Goal: Task Accomplishment & Management: Manage account settings

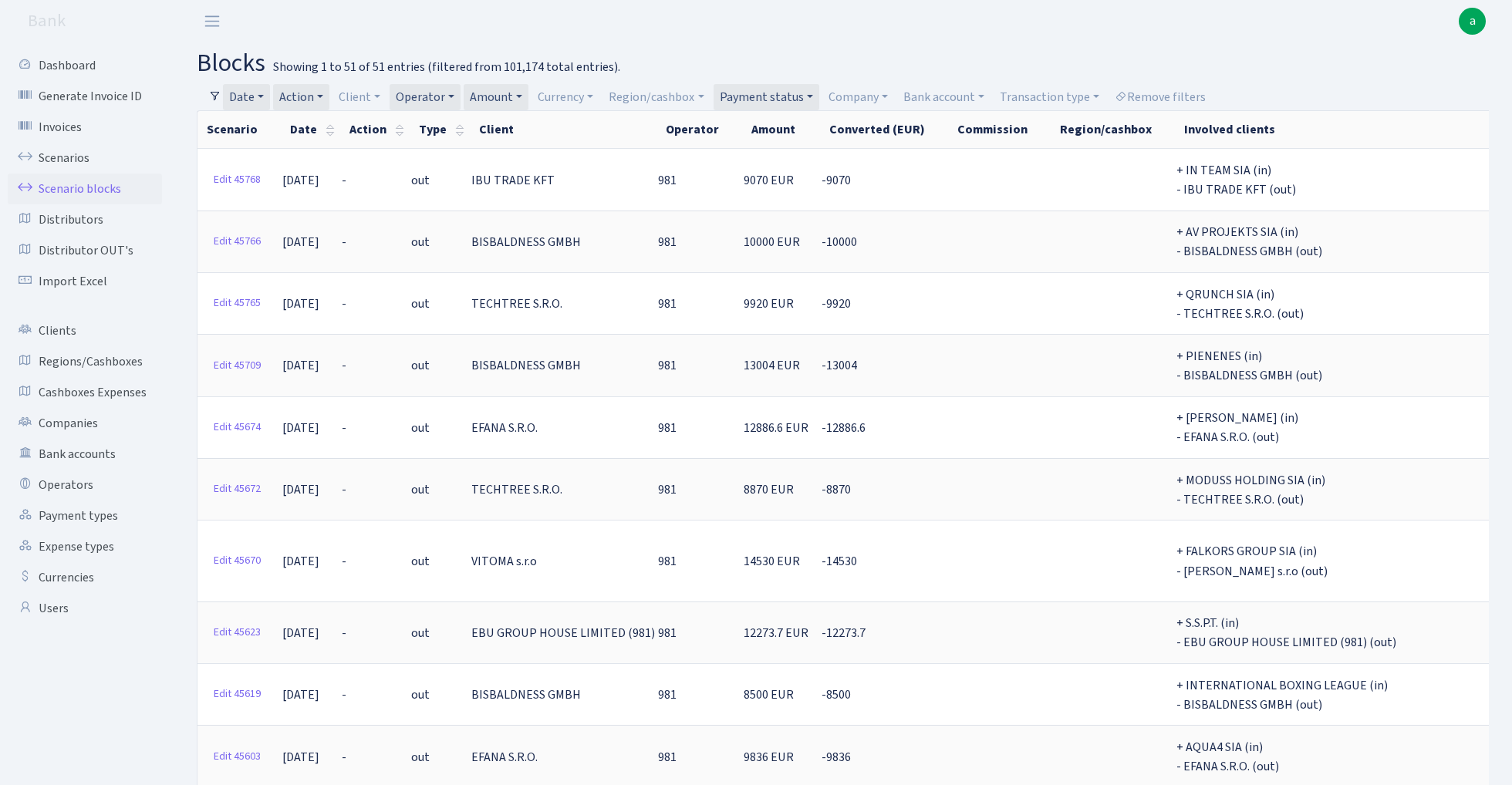
select select "-1"
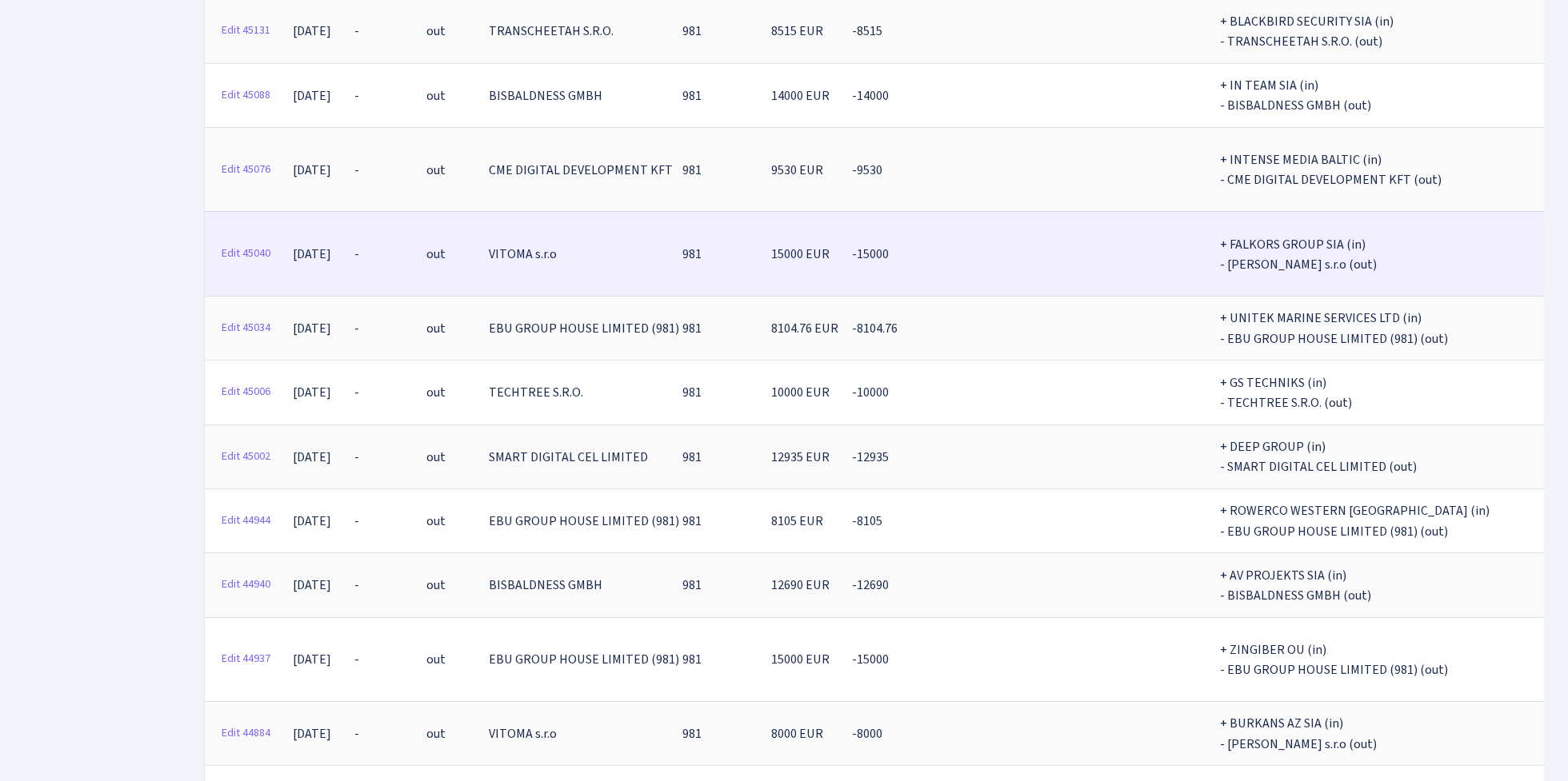
scroll to position [2305, 0]
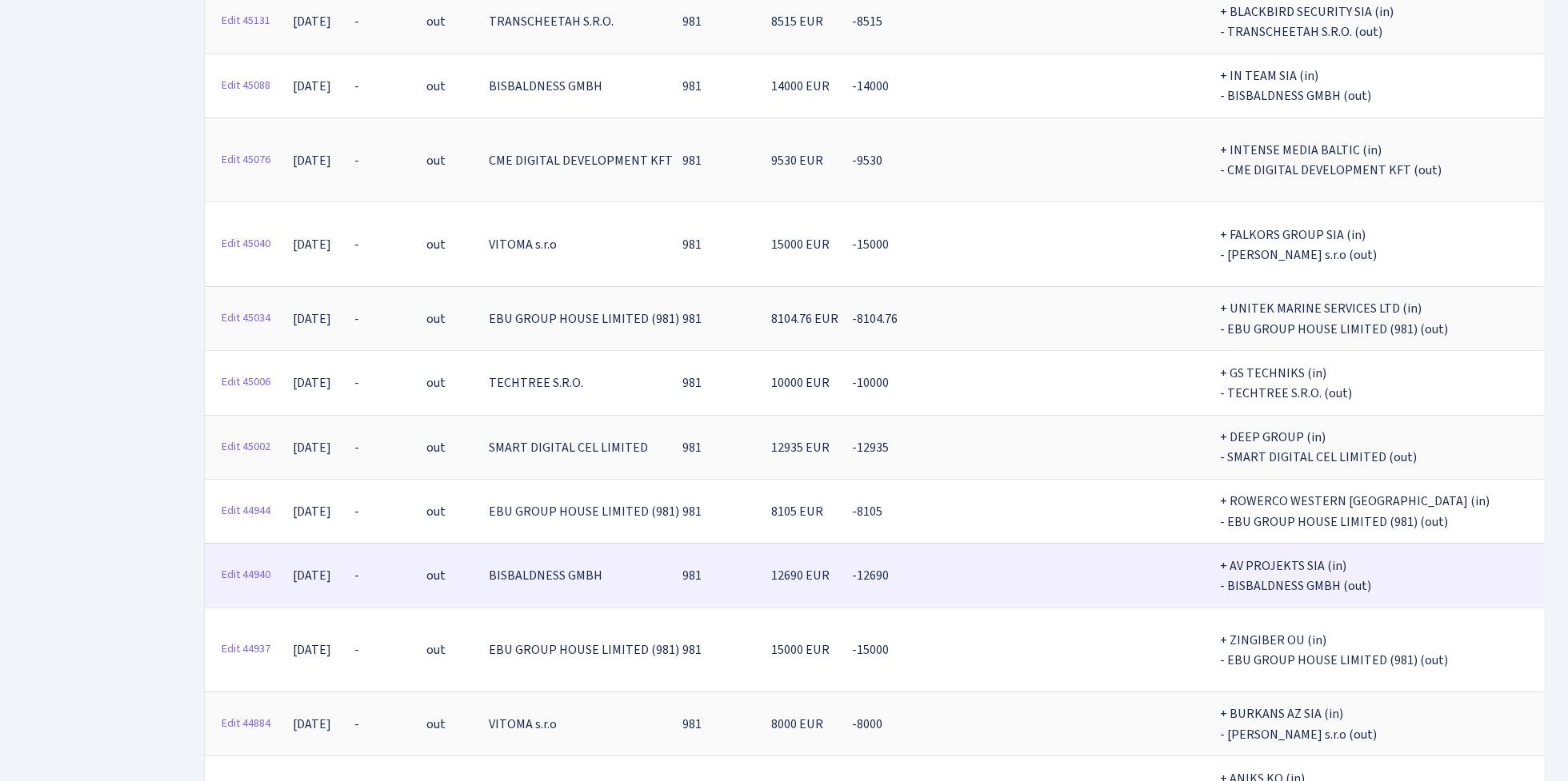
click at [1010, 543] on td at bounding box center [1036, 574] width 107 height 64
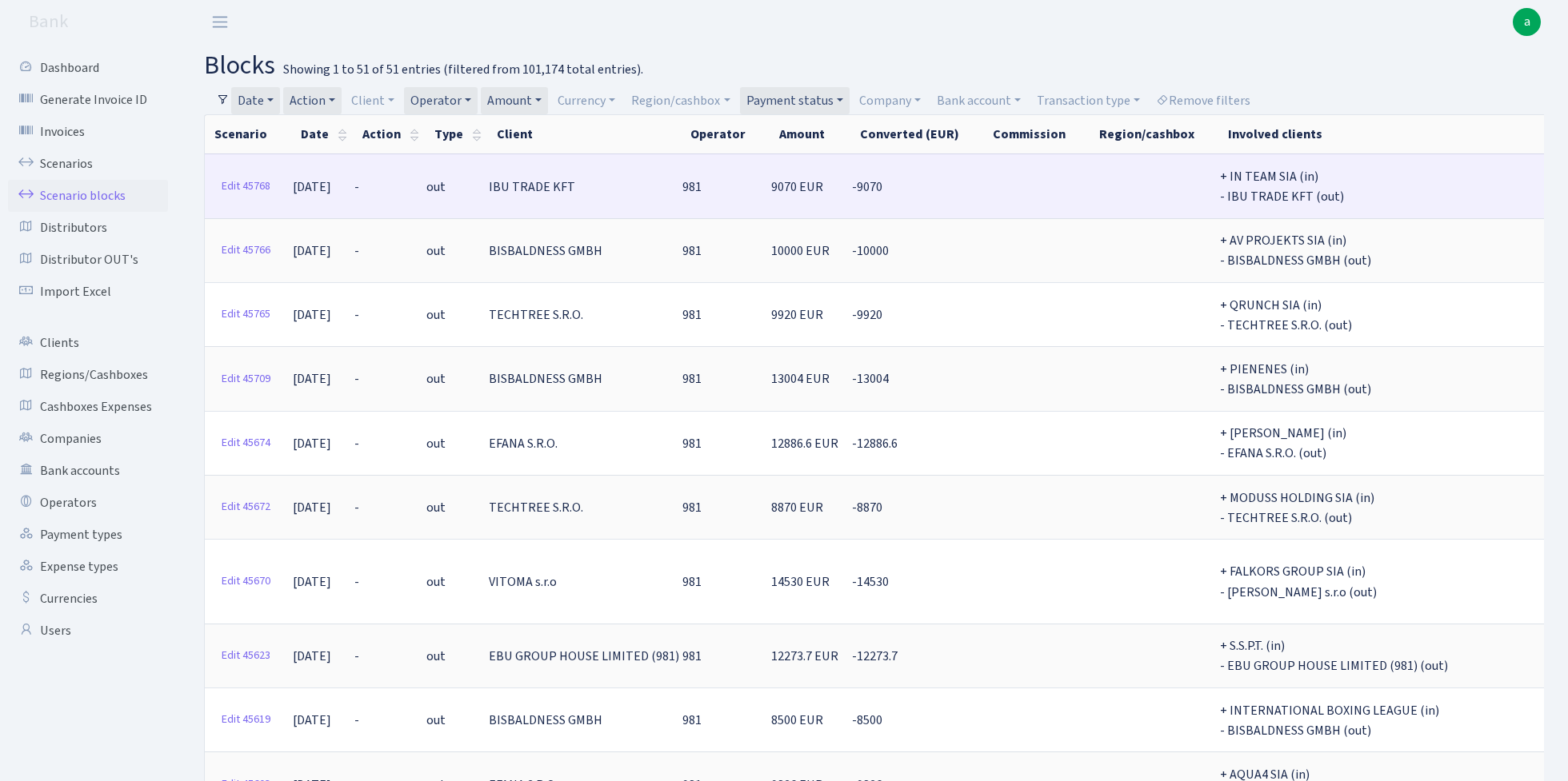
scroll to position [0, 0]
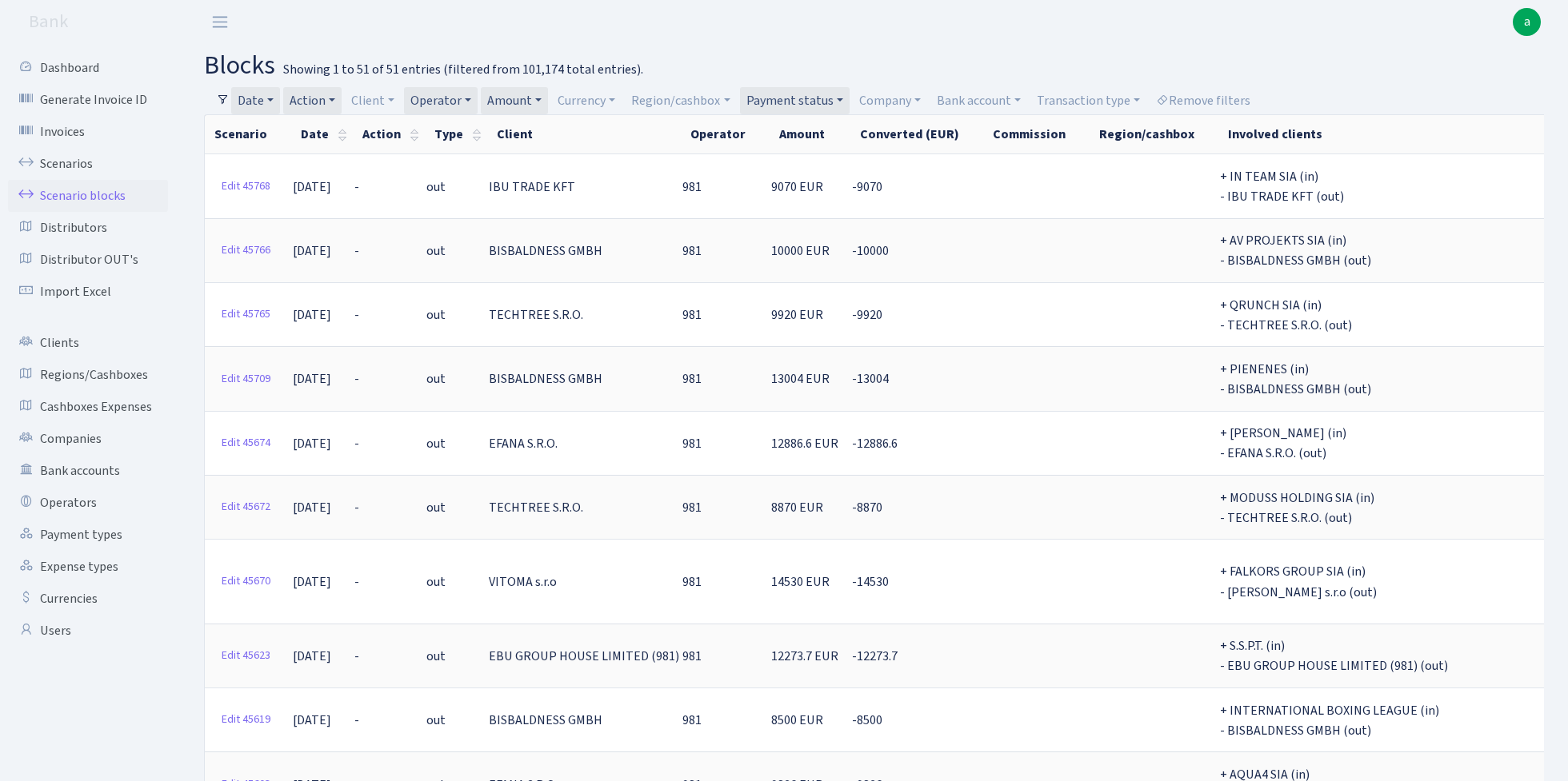
click at [526, 101] on link "Amount" at bounding box center [514, 101] width 68 height 28
click at [596, 132] on icon at bounding box center [591, 131] width 12 height 12
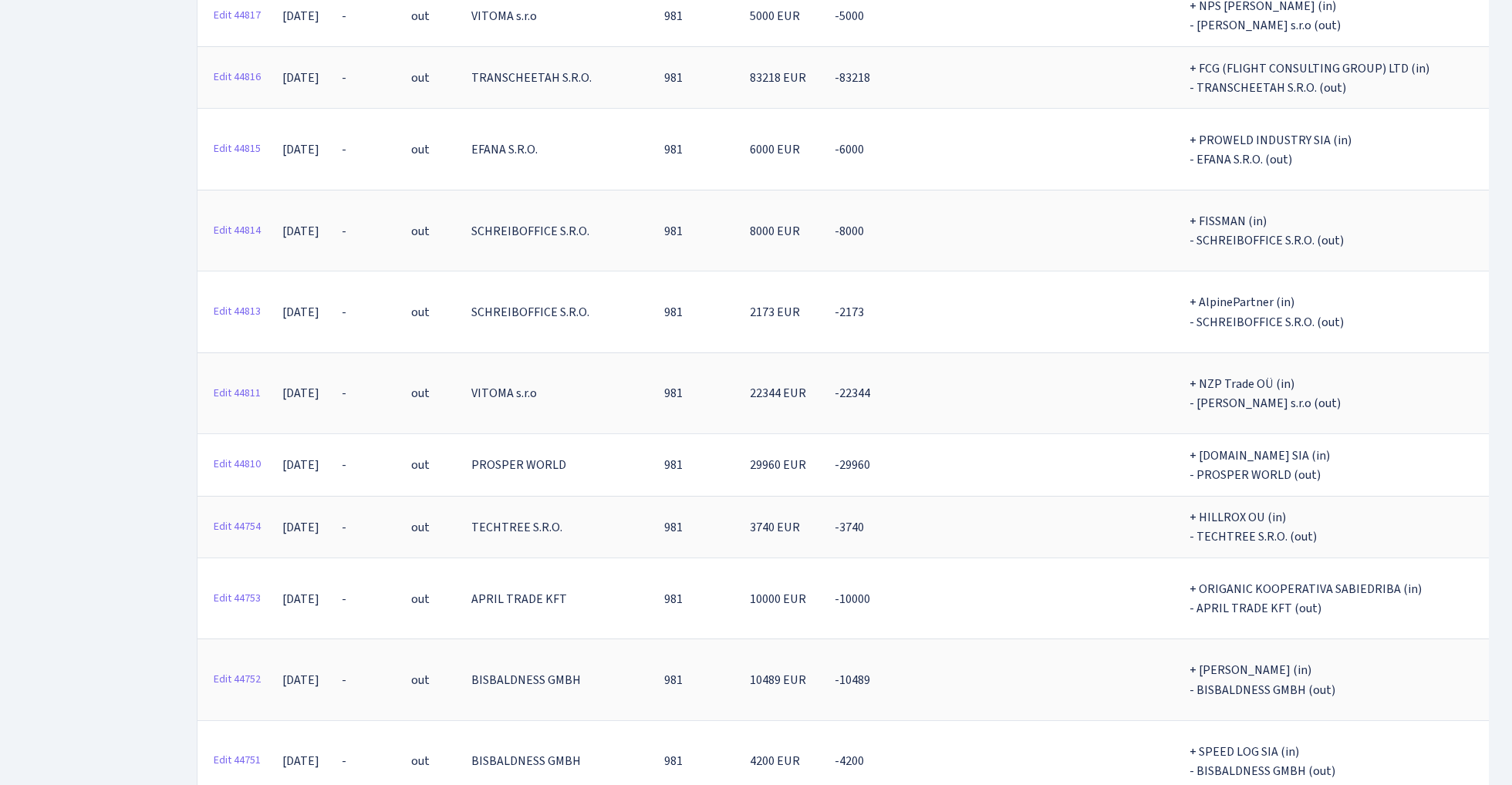
scroll to position [12251, 0]
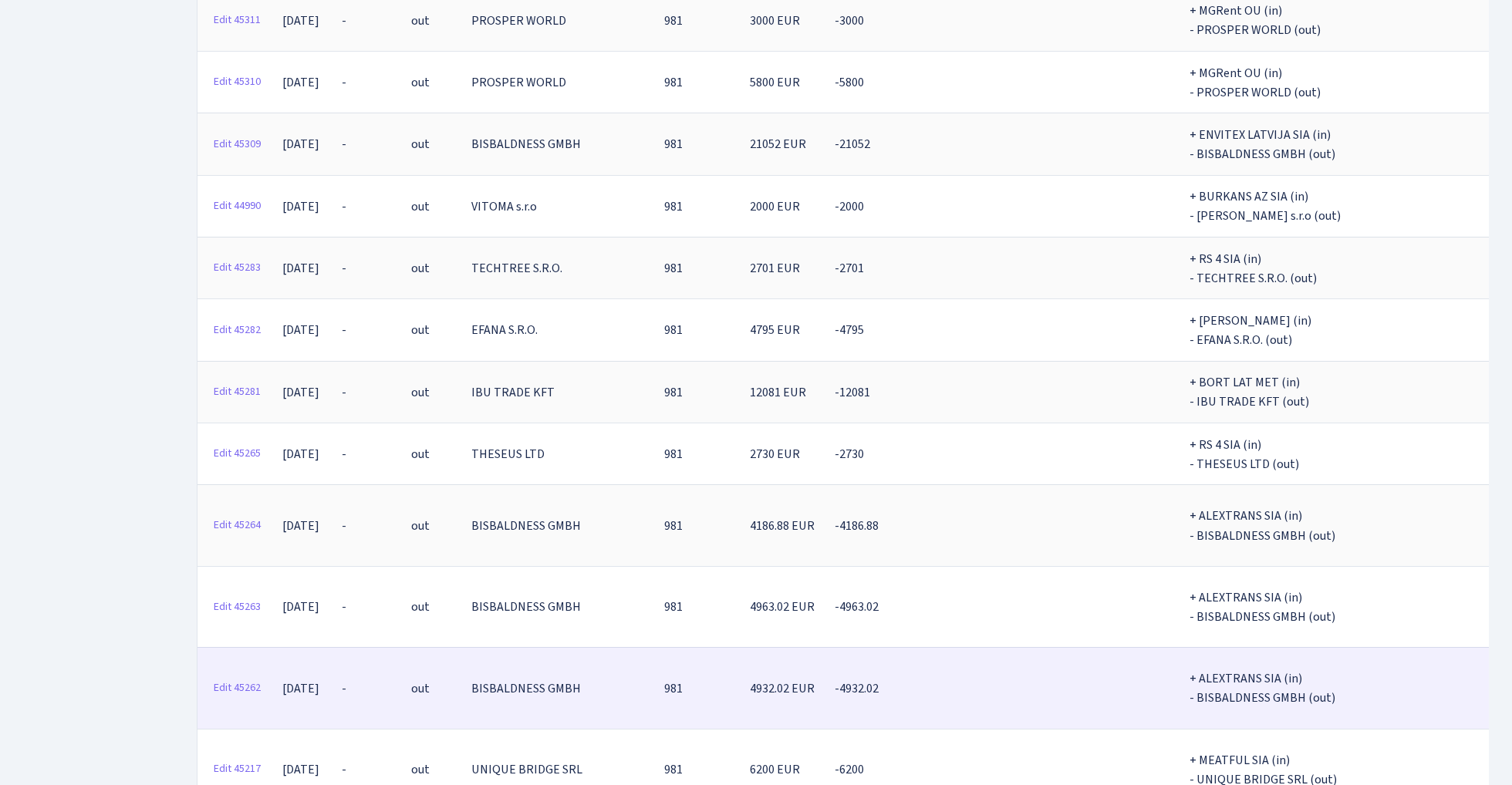
scroll to position [6788, 0]
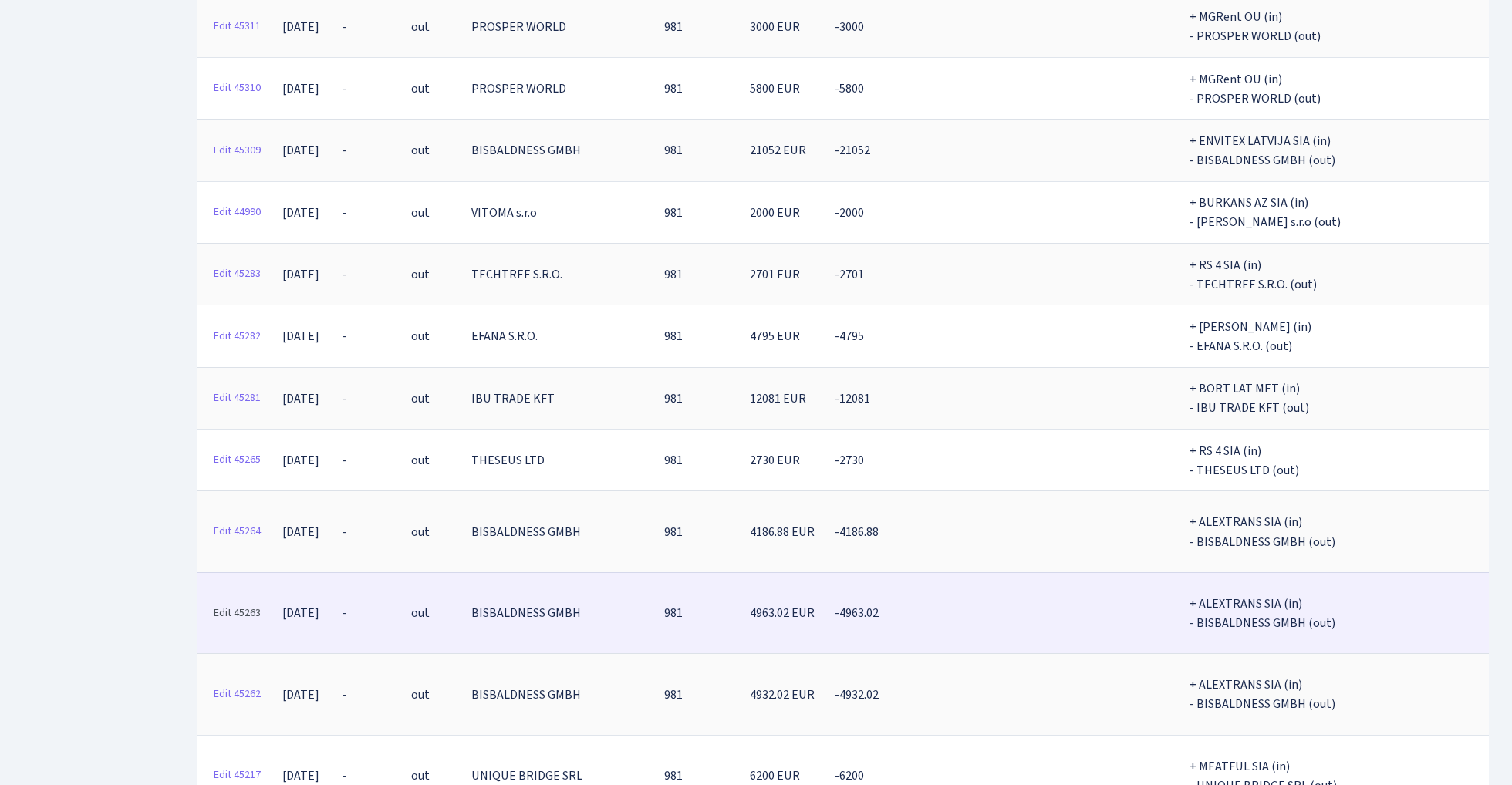
click at [239, 601] on link "Edit 45263" at bounding box center [237, 613] width 61 height 24
click at [232, 601] on link "Edit 45263" at bounding box center [237, 613] width 61 height 24
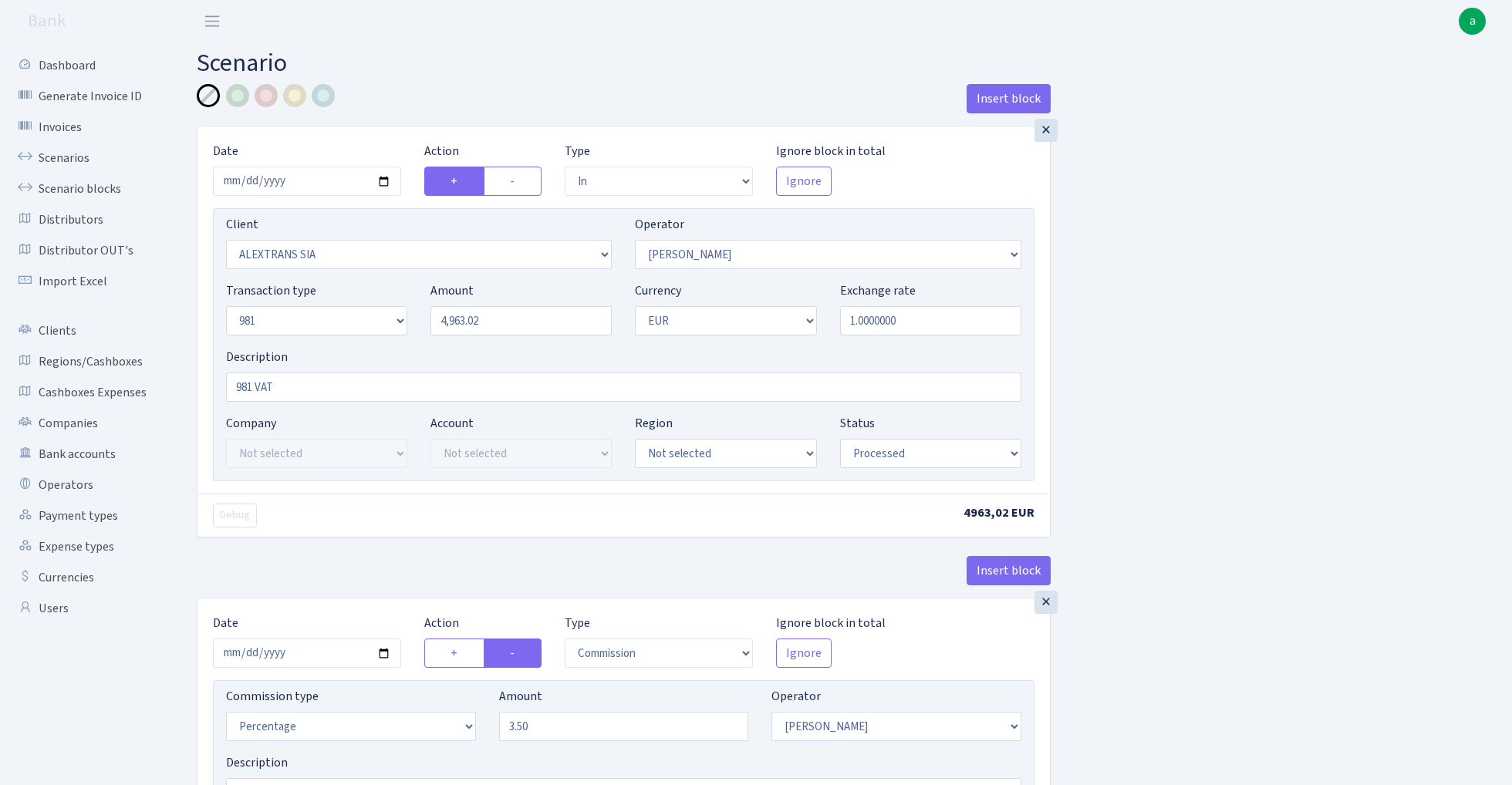
select select "in"
select select "3260"
select select "2"
select select "8"
select select "1"
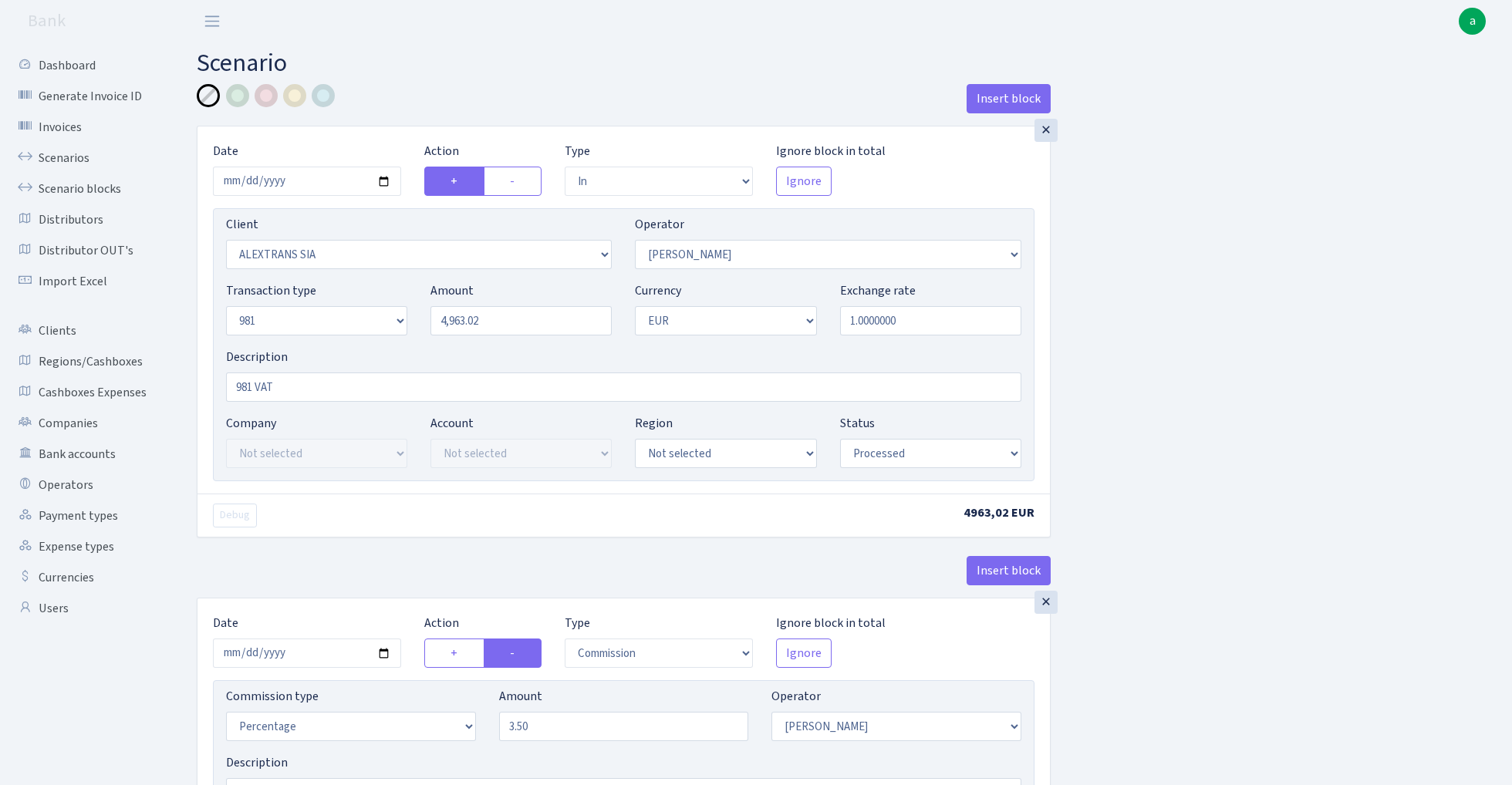
select select "processed"
select select "commission"
select select "2"
select select "processed"
select select "out"
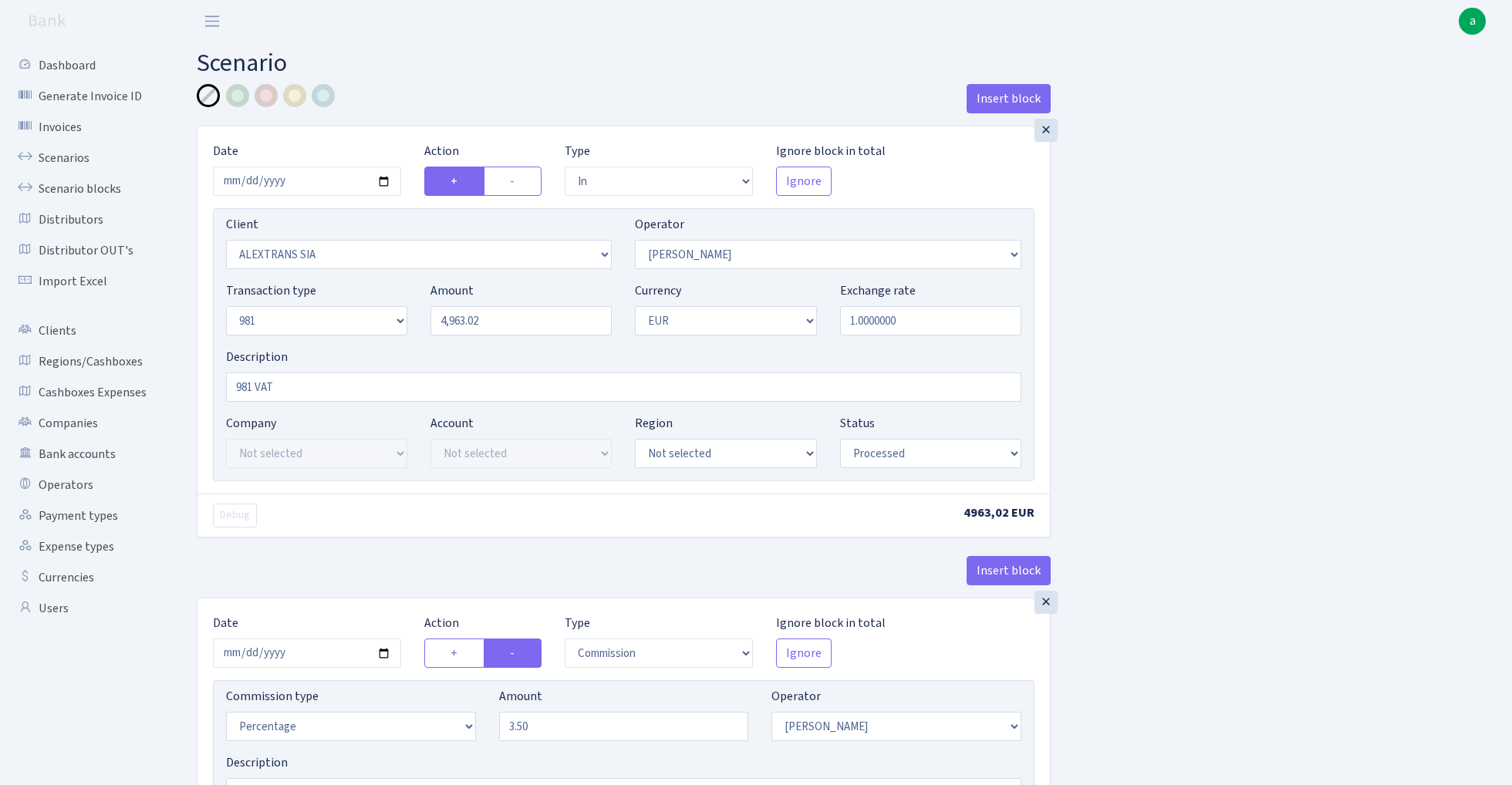
select select "2442"
select select "61"
select select "8"
select select "1"
select select "processed"
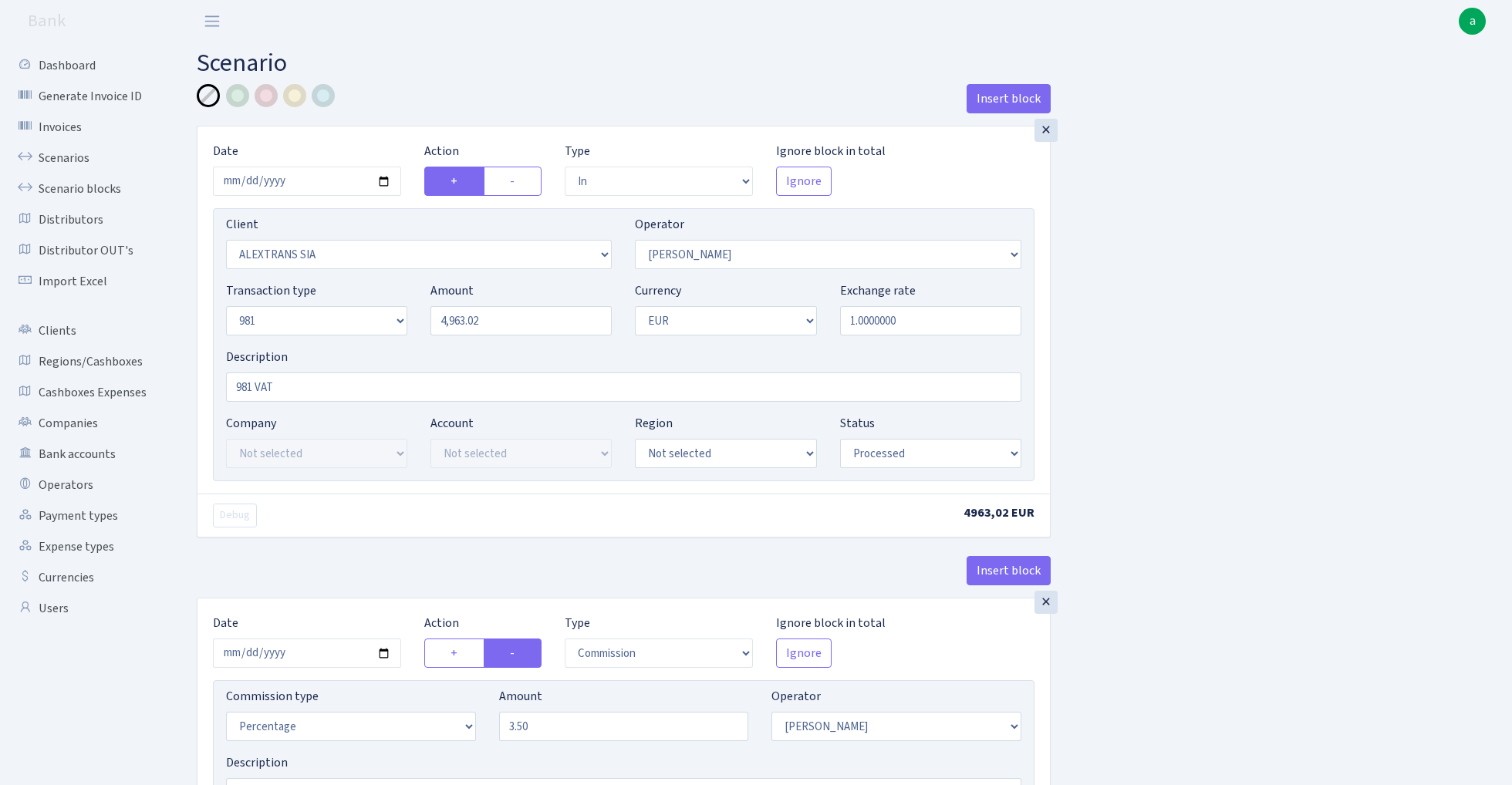
select select "commission"
select select "61"
select select "processed"
click at [474, 321] on input "4963.02" at bounding box center [521, 320] width 181 height 29
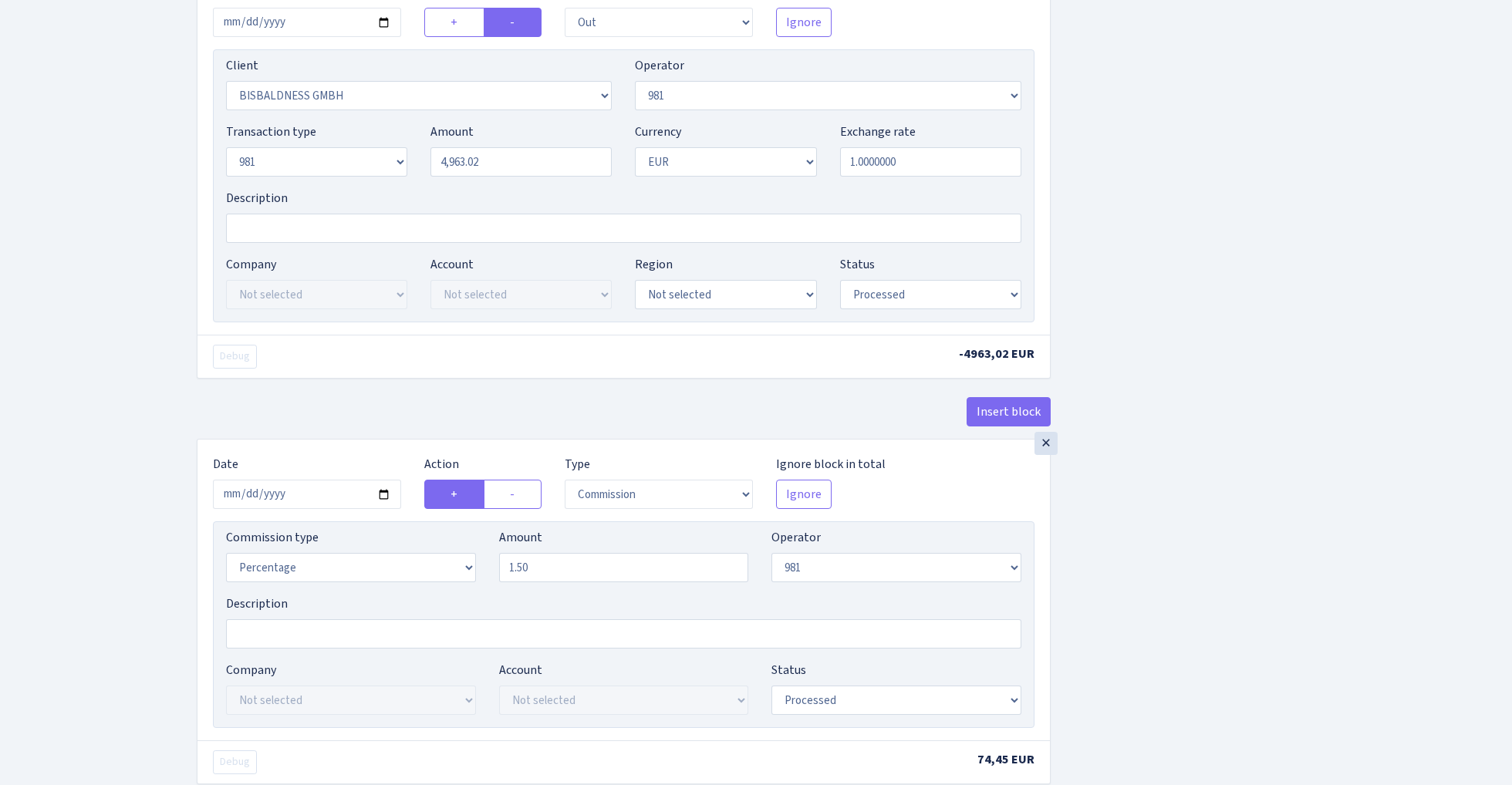
scroll to position [1004, 0]
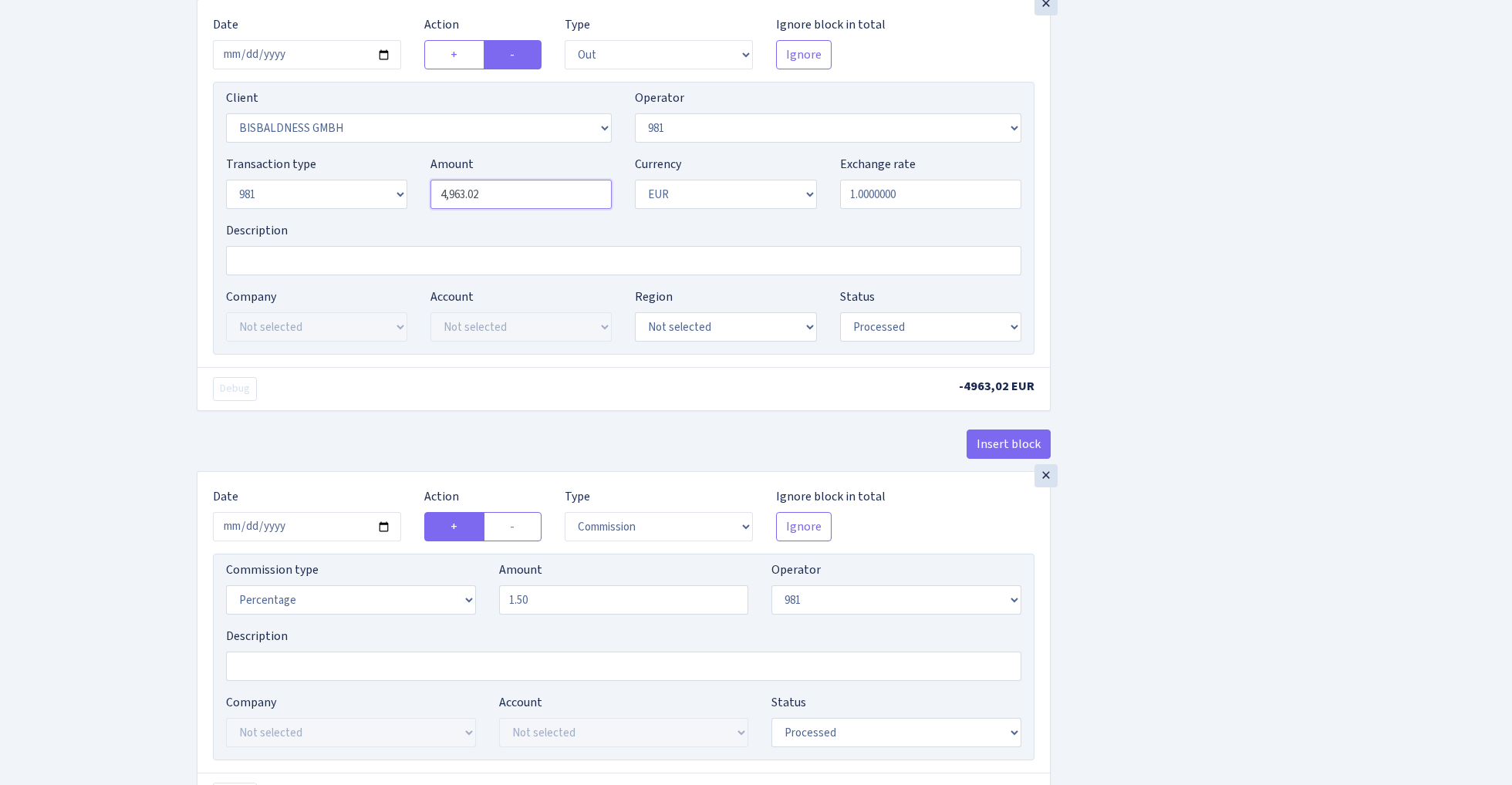
type input "4,963.22"
click at [474, 202] on input "4963.02" at bounding box center [521, 195] width 181 height 29
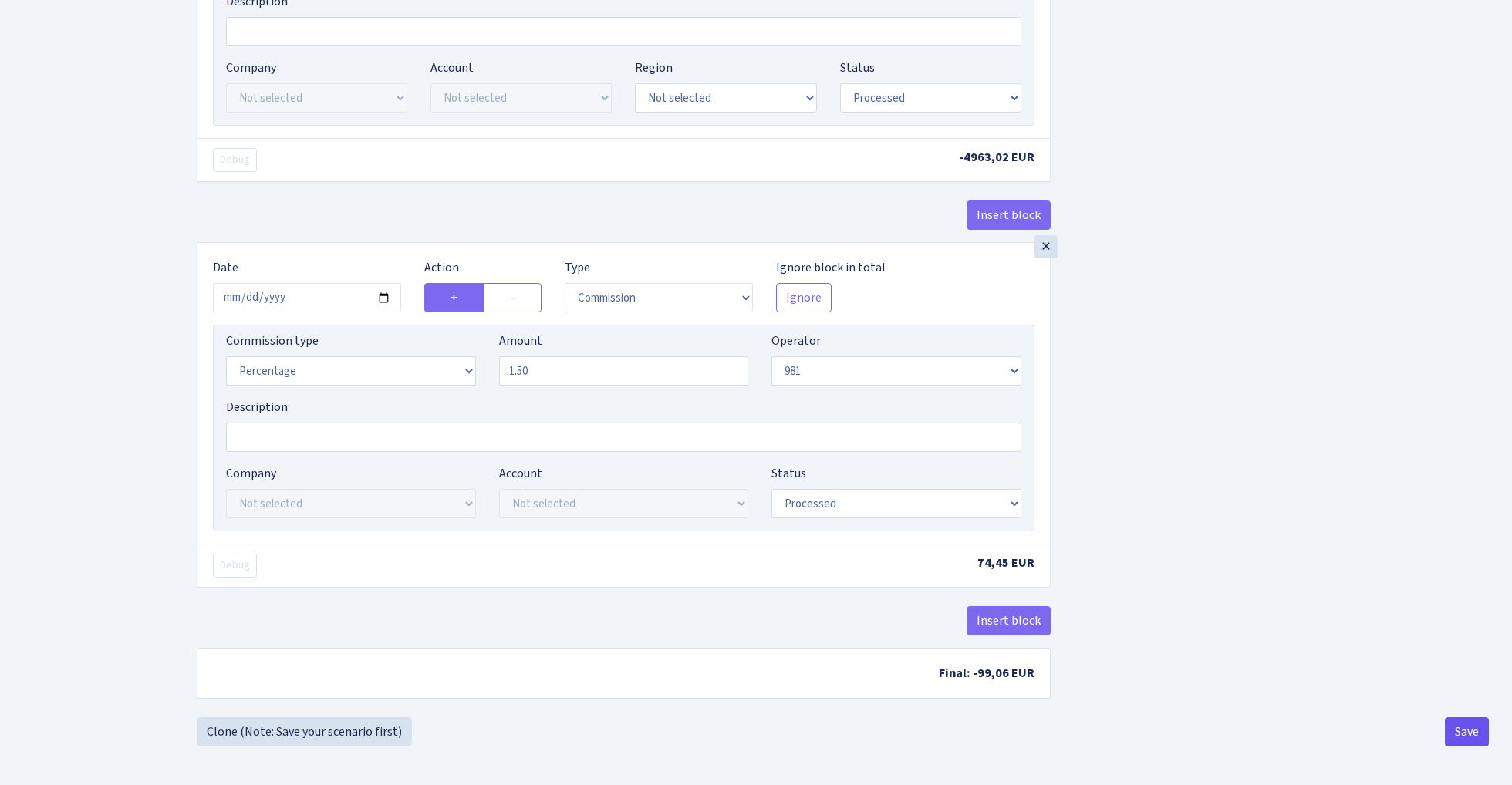
type input "4,963.22"
click at [1458, 735] on button "Save" at bounding box center [1467, 732] width 44 height 29
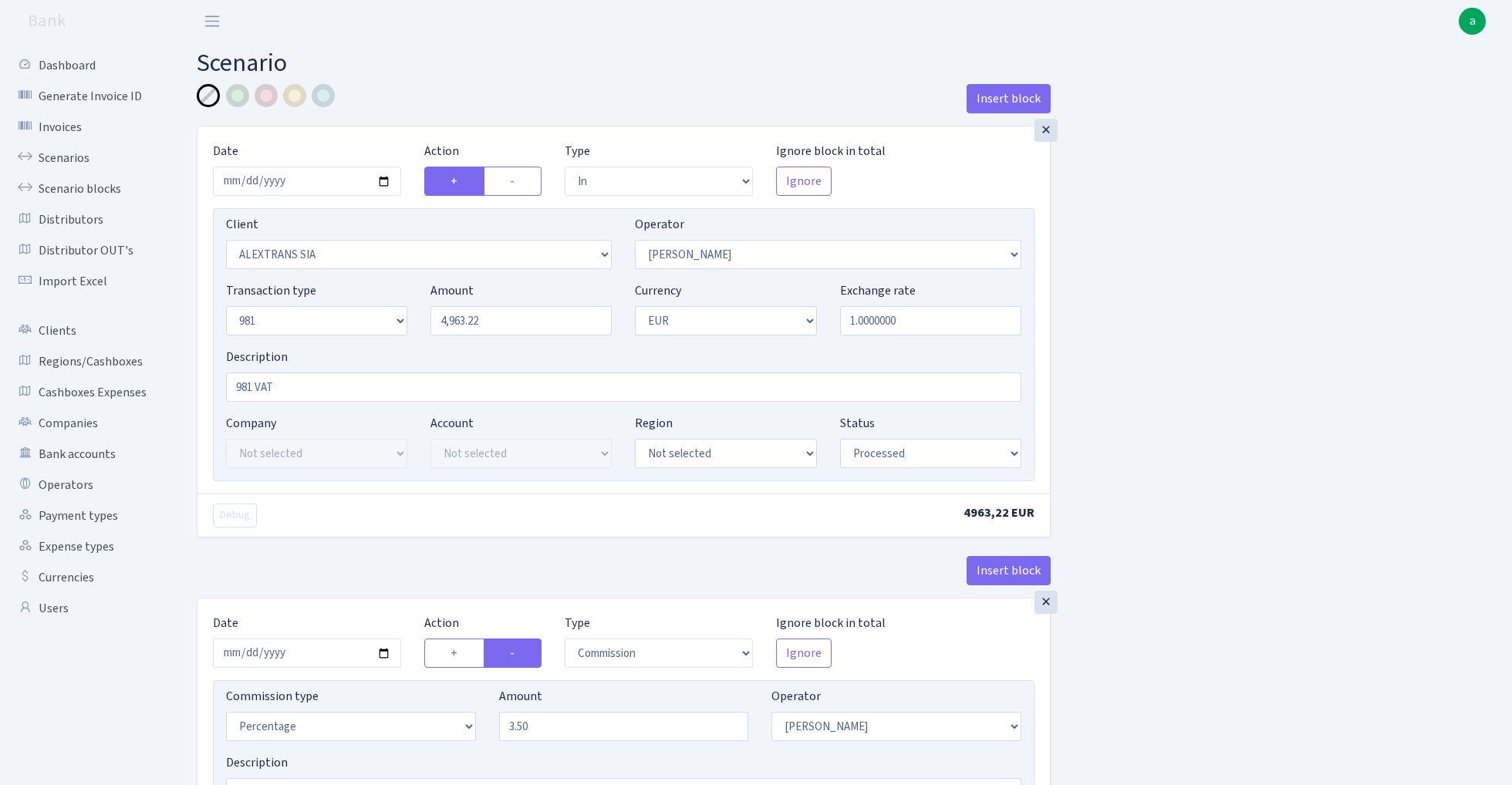
select select "in"
select select "3260"
select select "2"
select select "8"
select select "1"
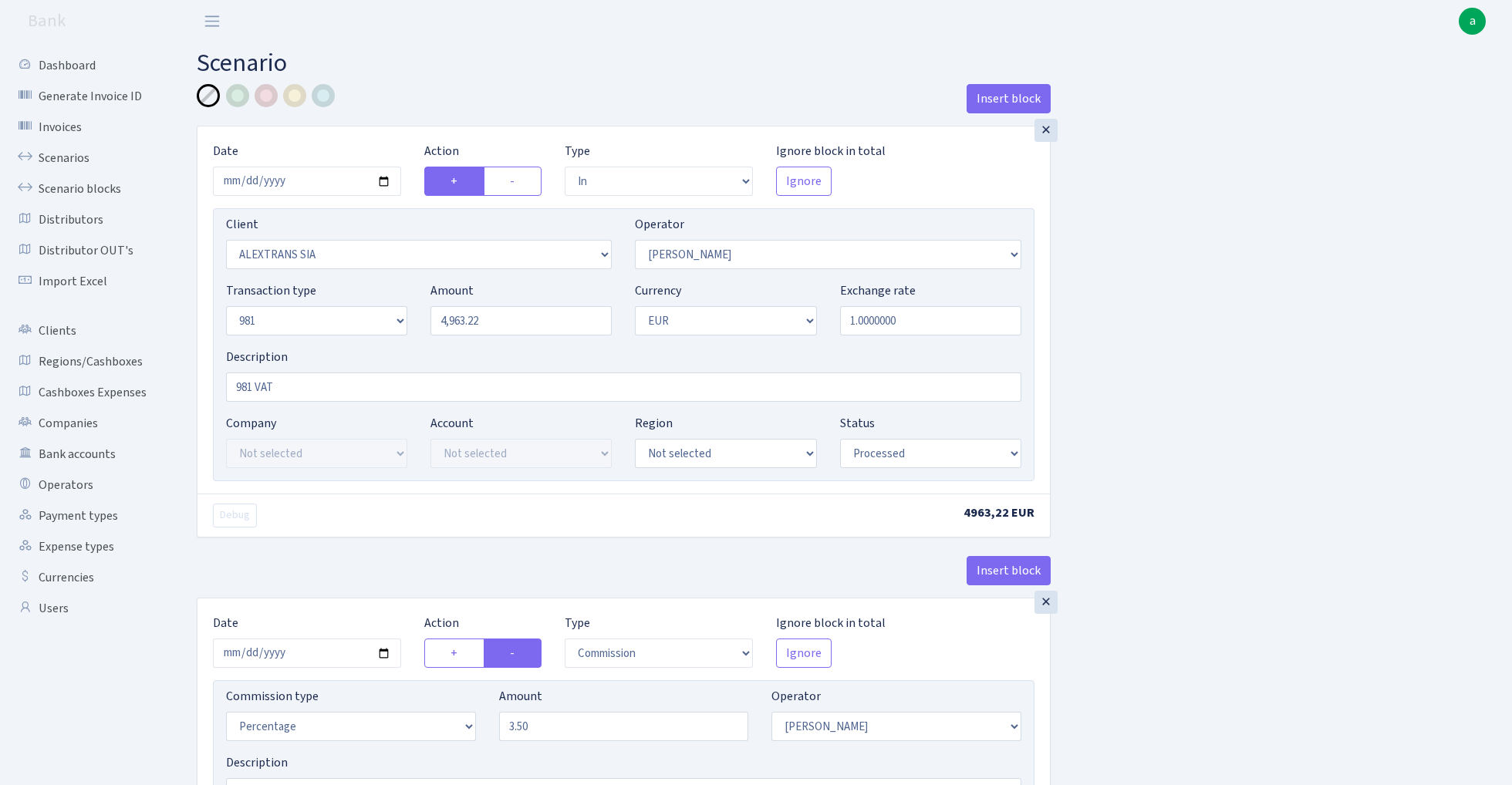
select select "processed"
select select "commission"
select select "2"
select select "processed"
select select "out"
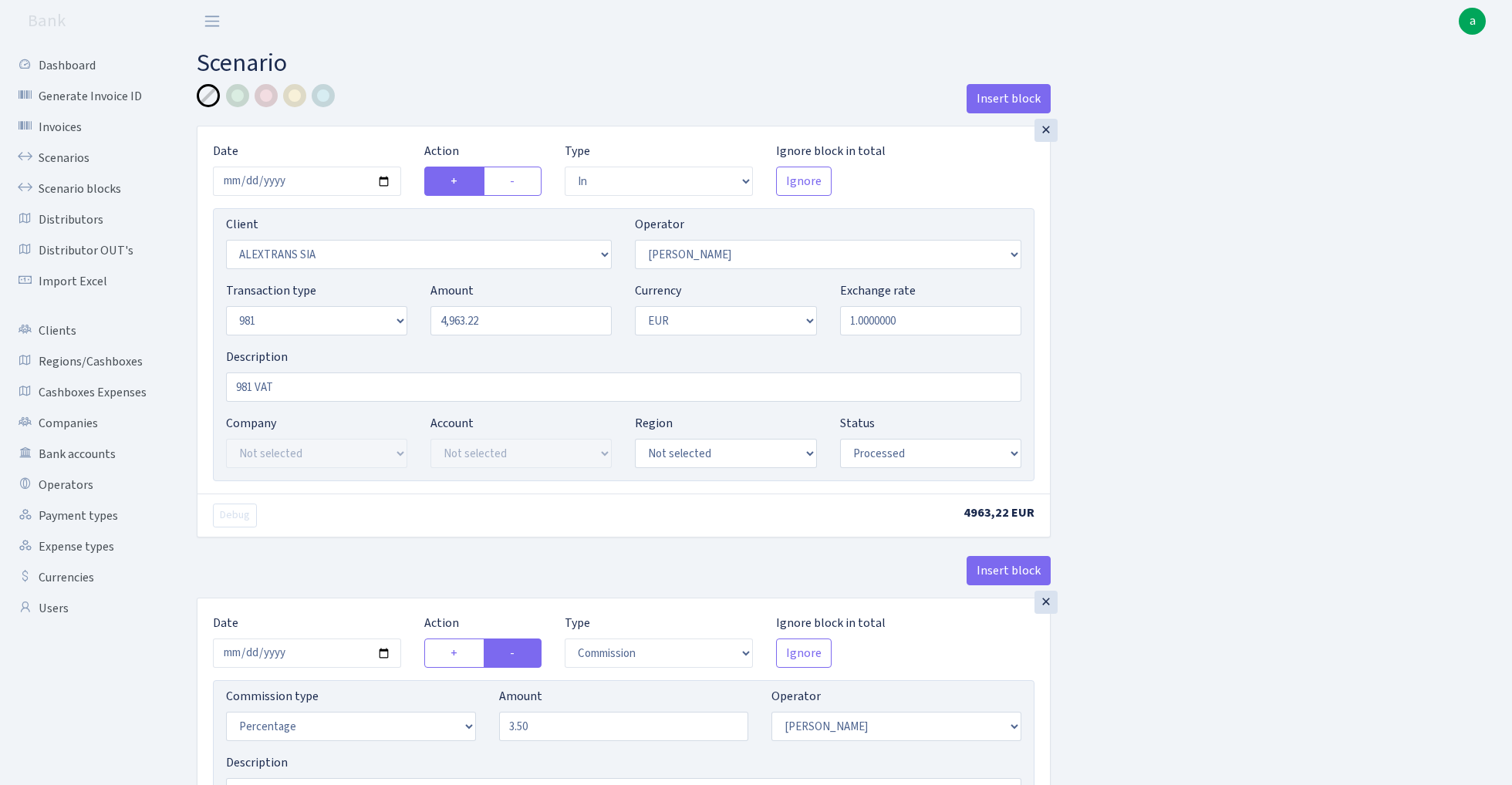
select select "2442"
select select "61"
select select "8"
select select "1"
select select "processed"
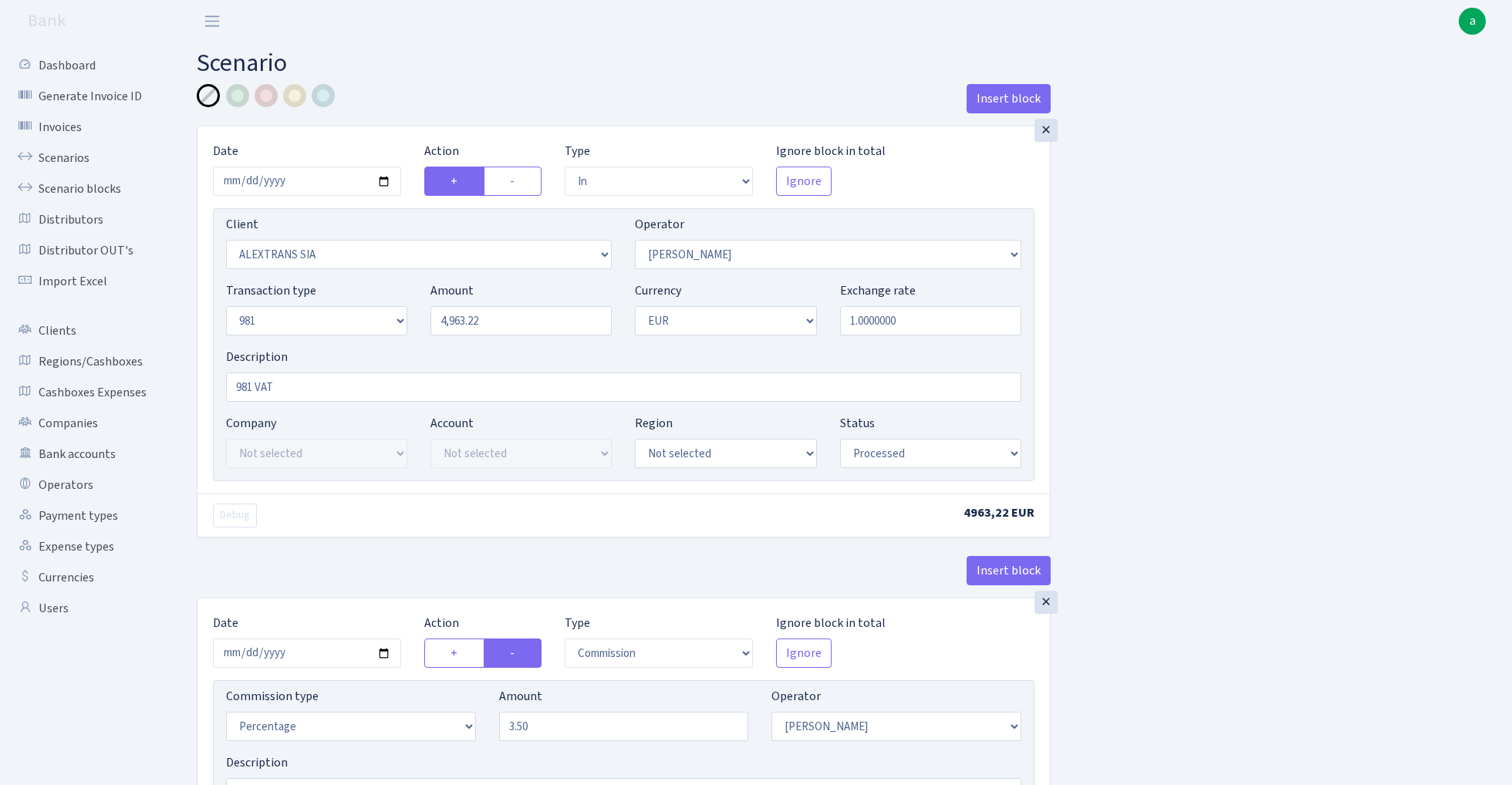
select select "commission"
select select "61"
select select "processed"
click at [56, 159] on link "Scenarios" at bounding box center [85, 158] width 154 height 31
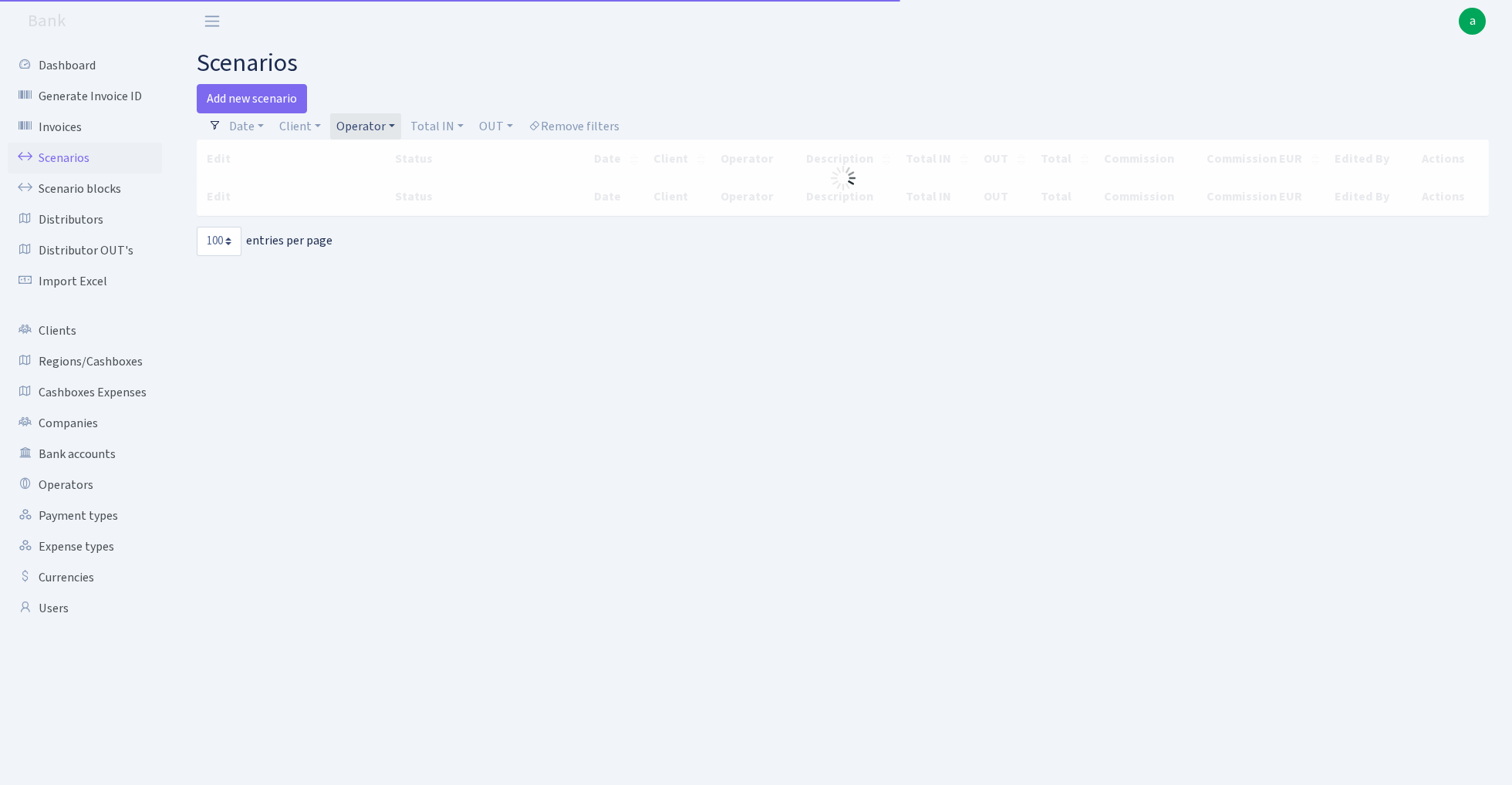
select select "100"
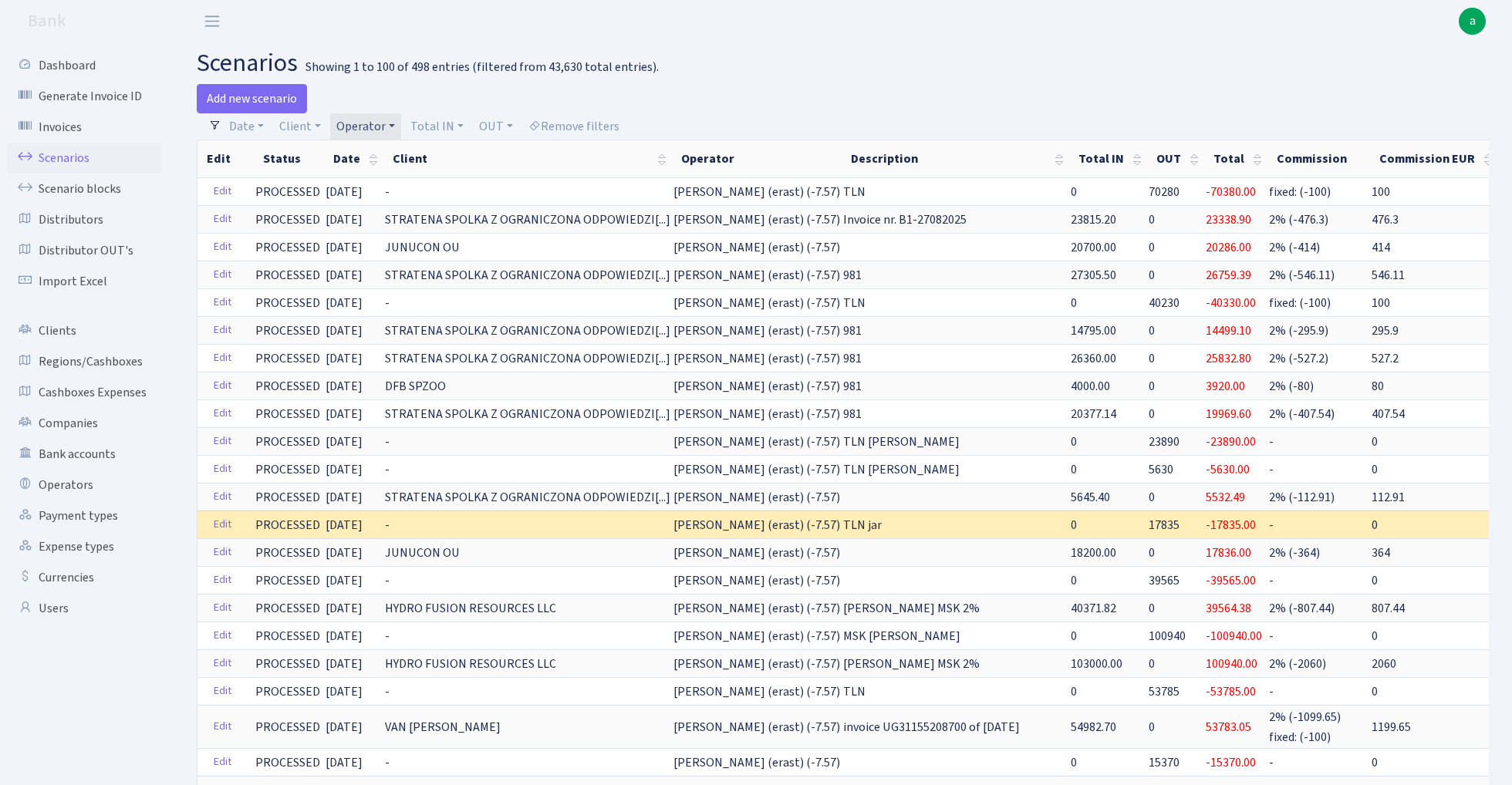
click at [373, 113] on link "Operator" at bounding box center [365, 126] width 71 height 27
click at [389, 179] on input "search" at bounding box center [390, 182] width 113 height 24
type input "sven"
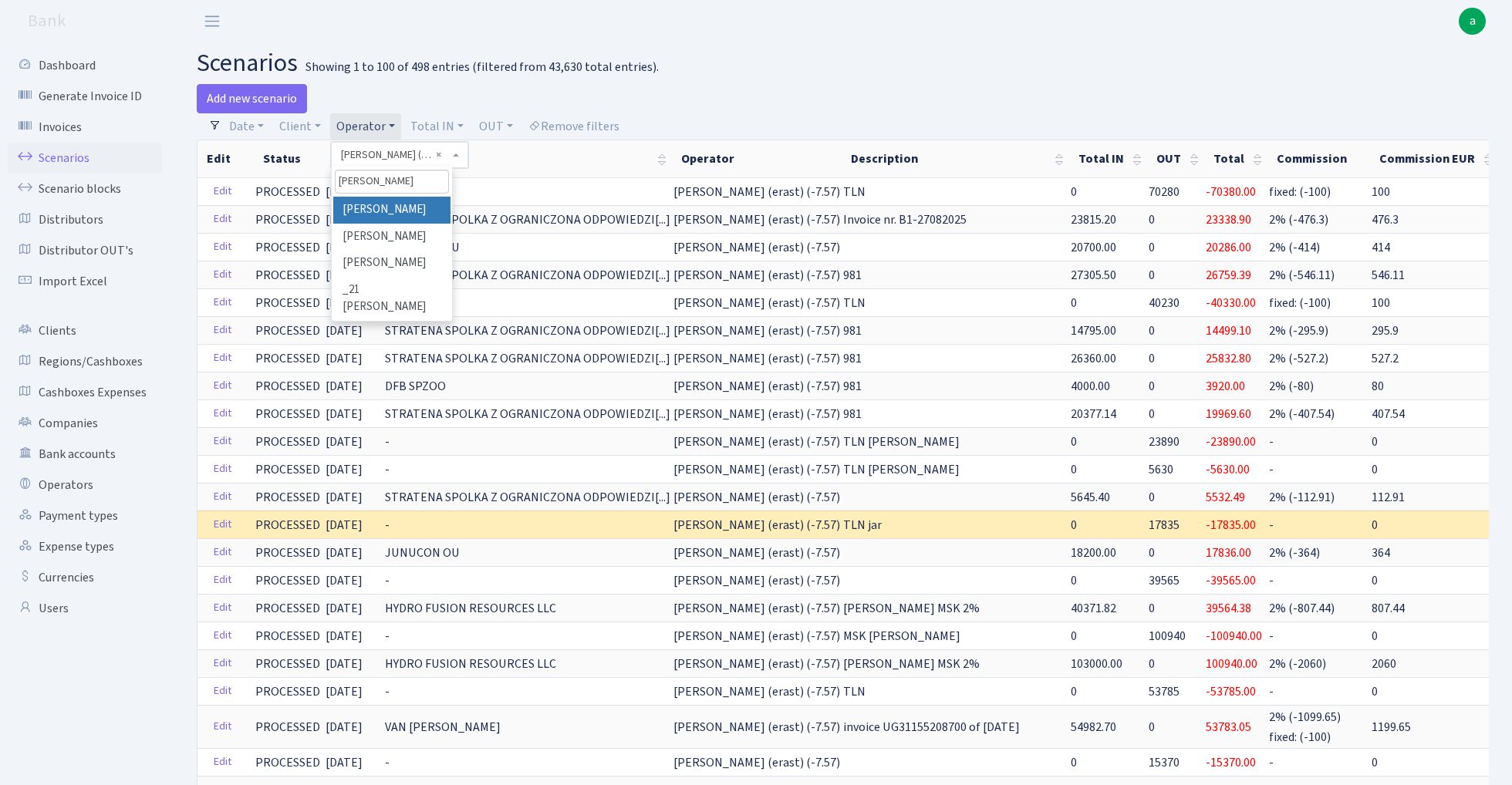
click at [409, 208] on li "[PERSON_NAME]" at bounding box center [391, 209] width 117 height 27
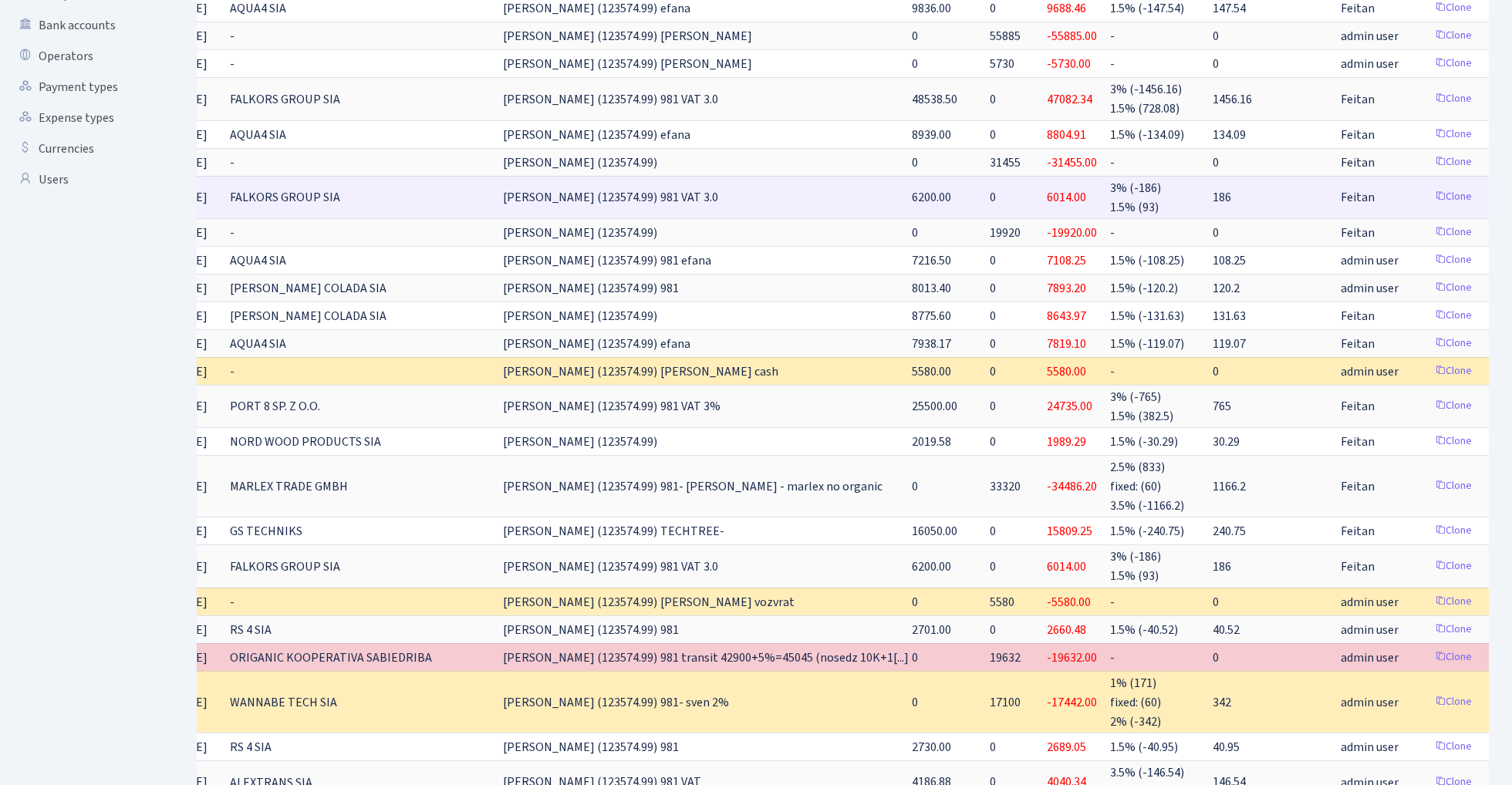
scroll to position [0, 154]
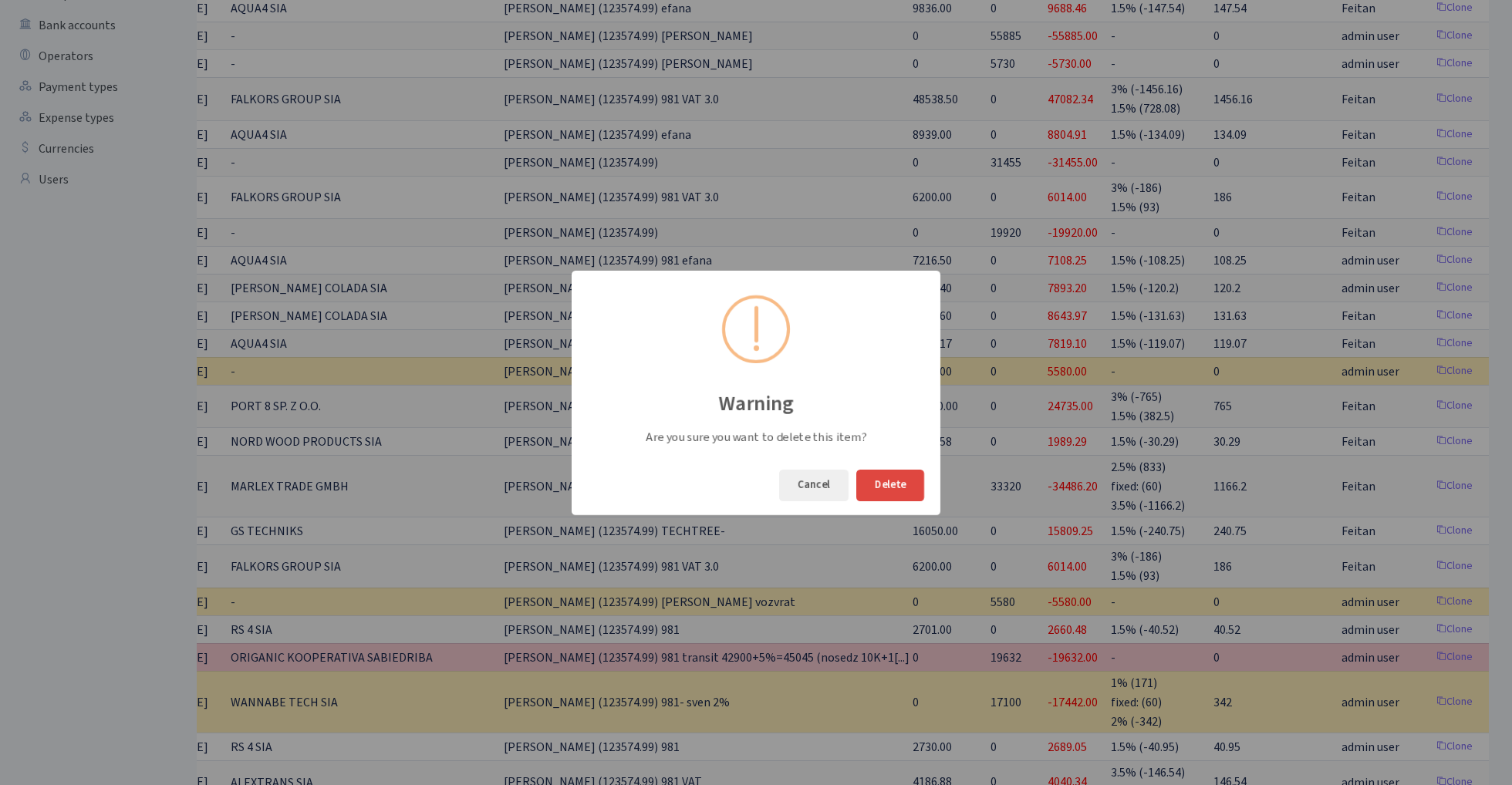
click at [902, 485] on button "Delete" at bounding box center [890, 485] width 68 height 31
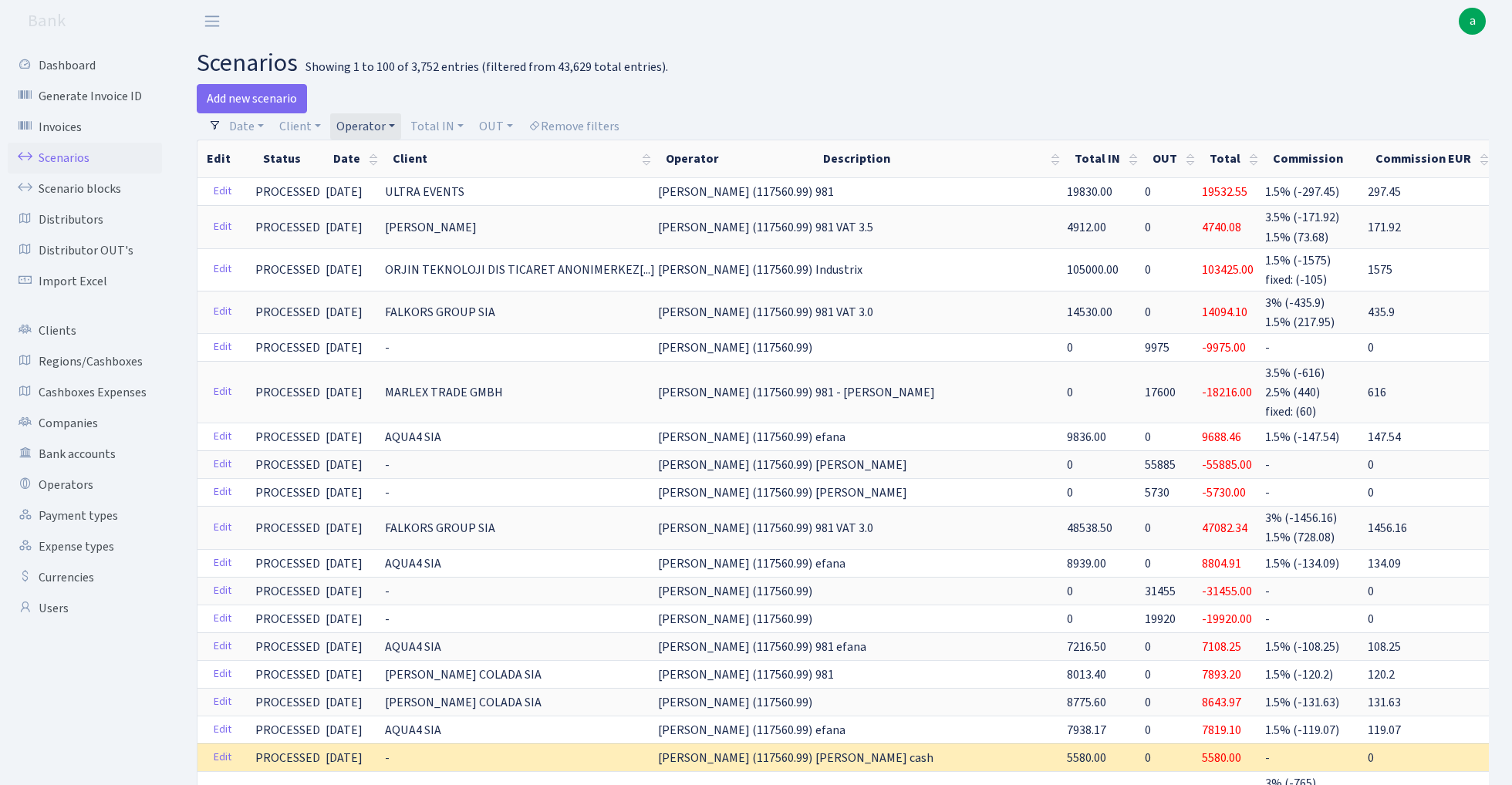
scroll to position [0, 0]
click at [368, 127] on link "Operator" at bounding box center [365, 126] width 71 height 27
click at [383, 182] on input "search" at bounding box center [390, 182] width 113 height 24
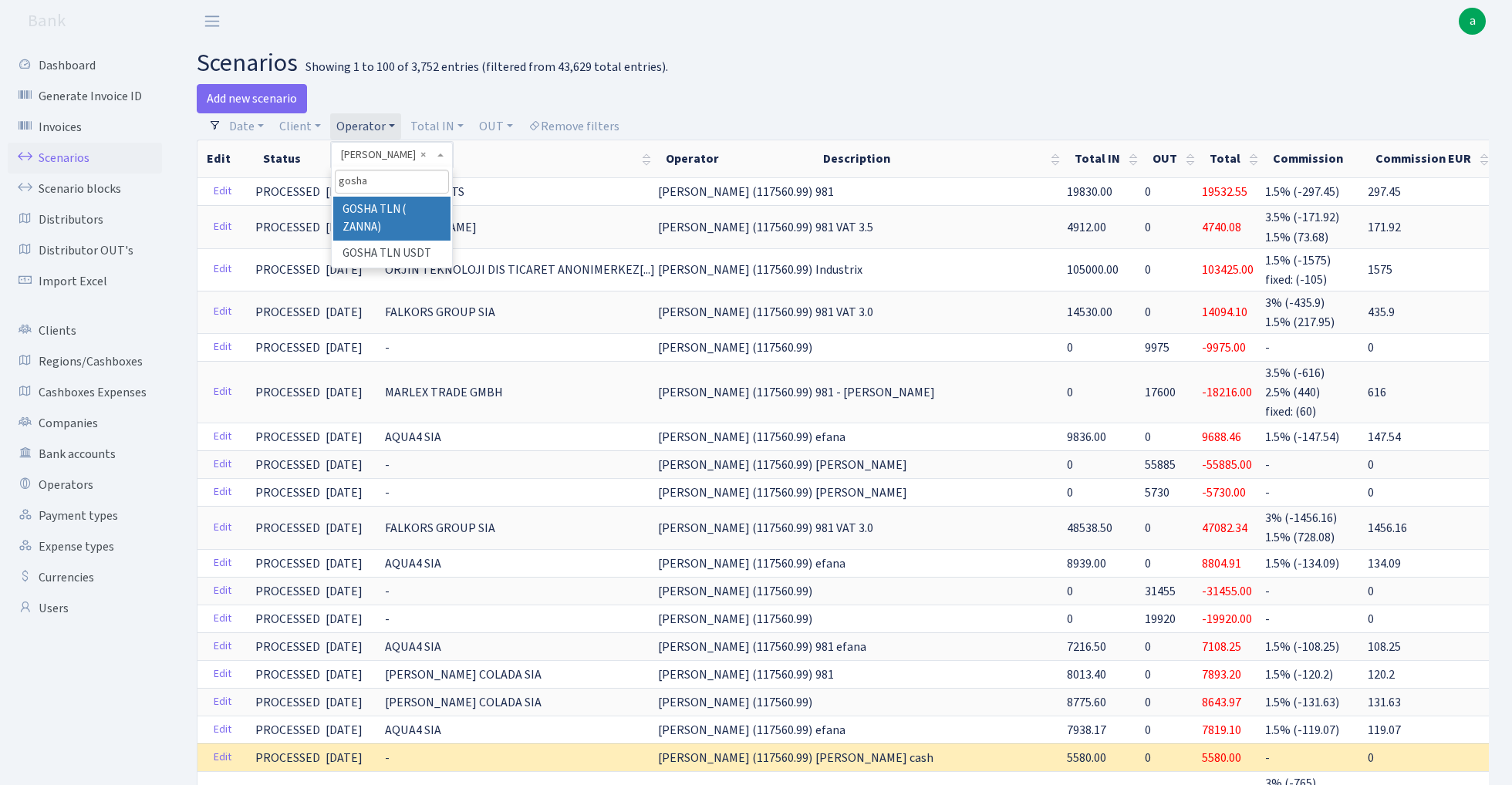
type input "gosha"
click at [390, 208] on li "GOSHA TLN ( ZANNA)" at bounding box center [391, 219] width 117 height 44
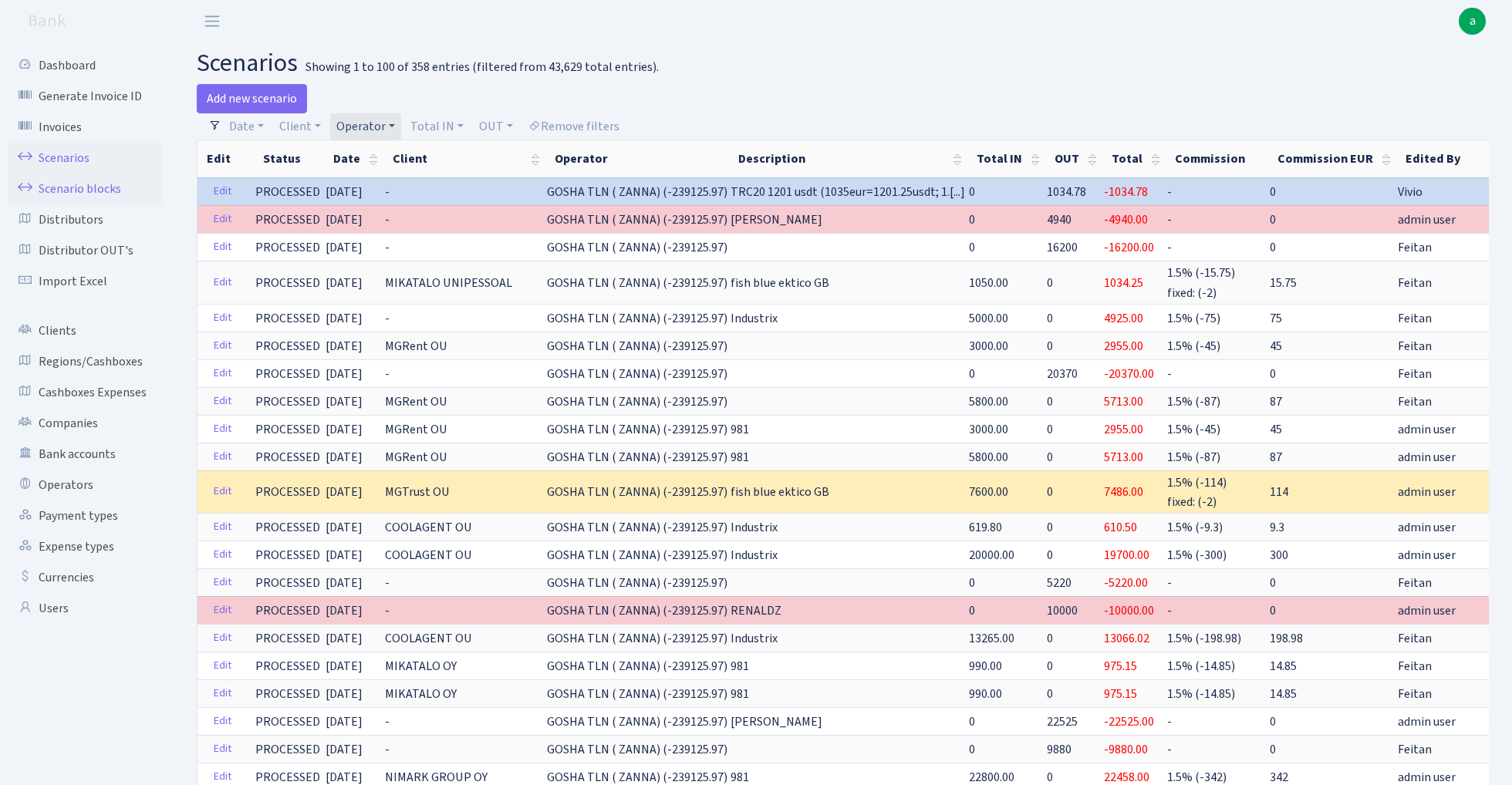
click at [108, 185] on link "Scenario blocks" at bounding box center [85, 189] width 154 height 31
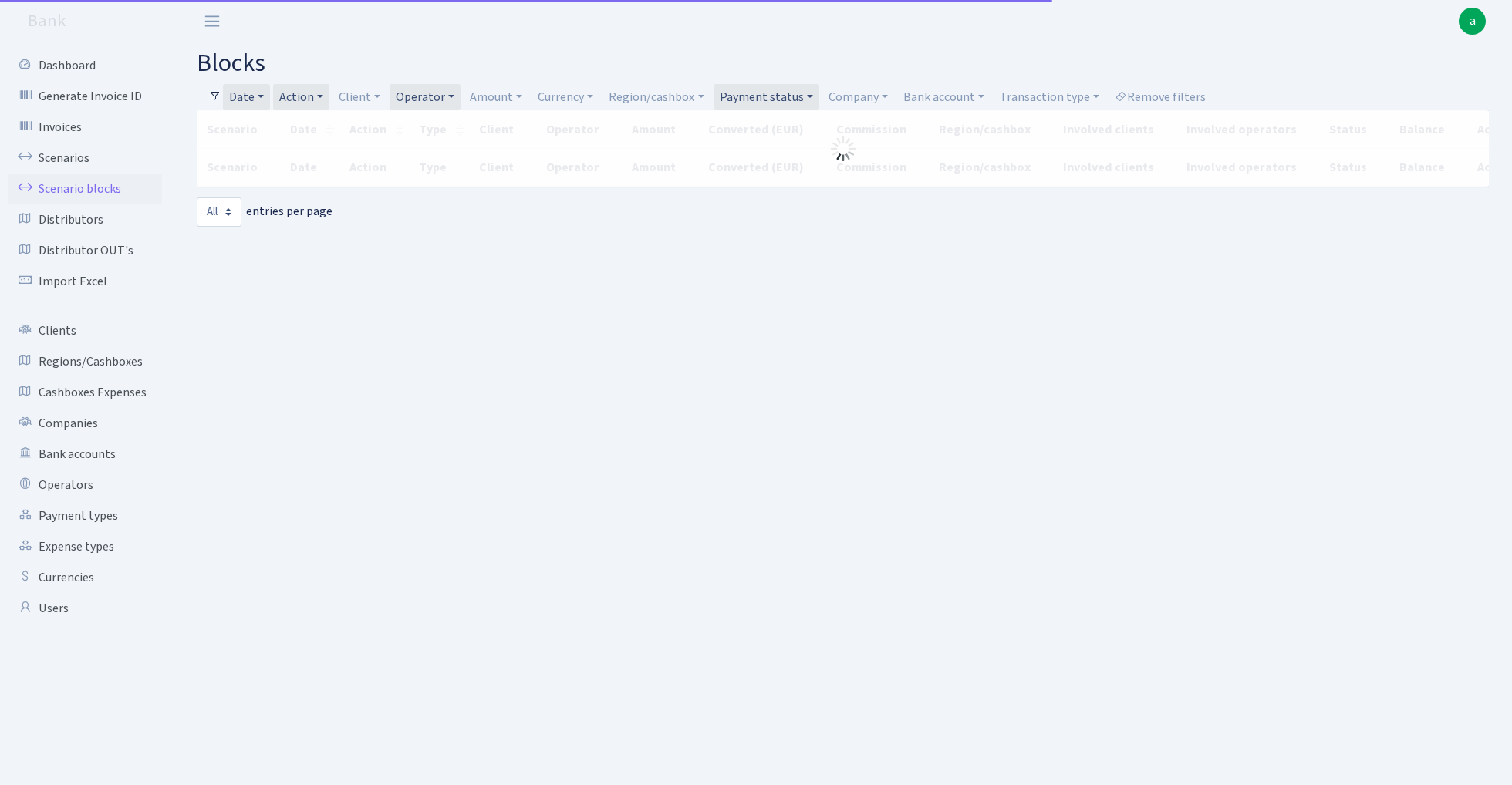
select select "-1"
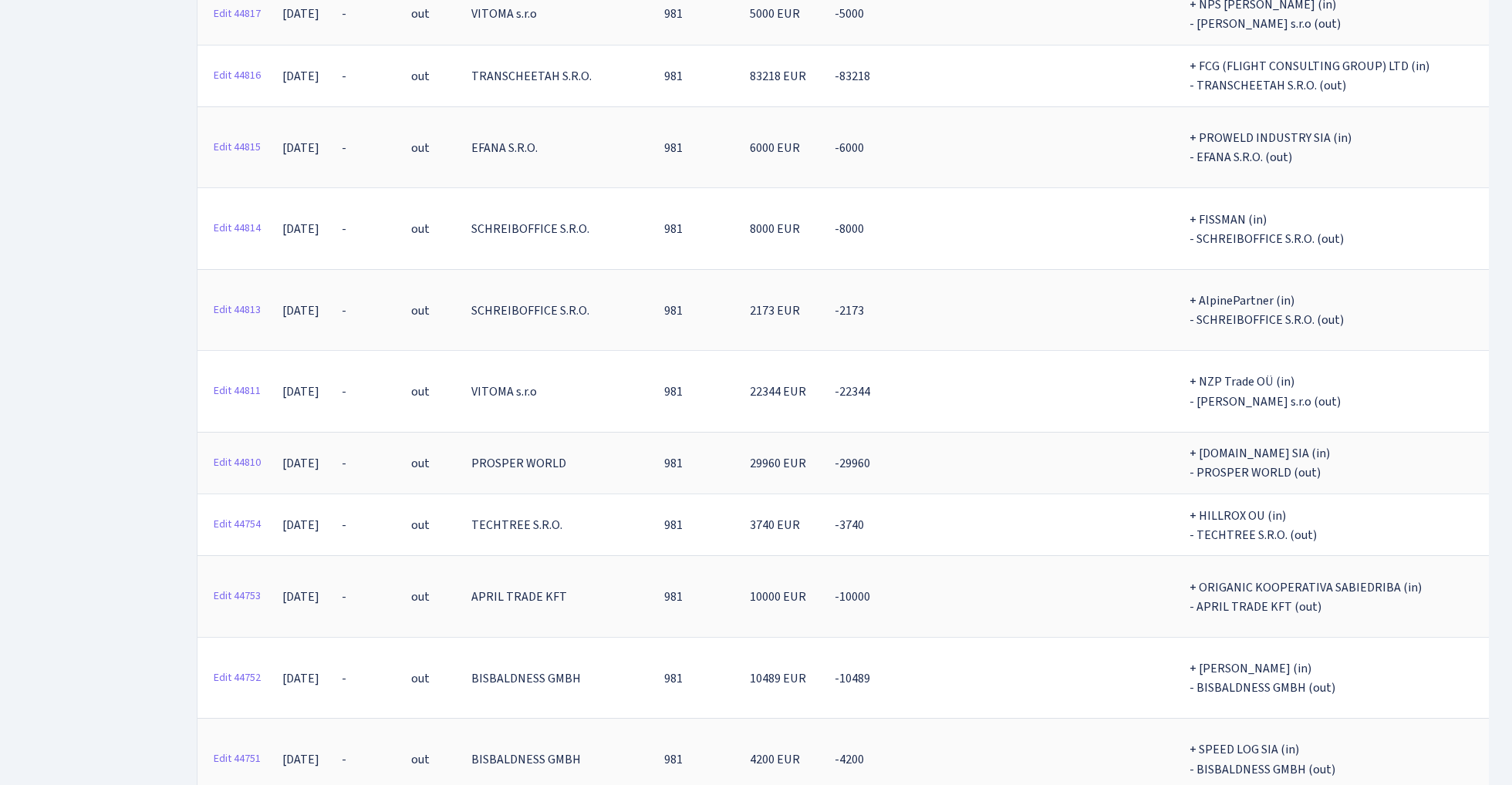
scroll to position [12172, 0]
copy th "3576166.12"
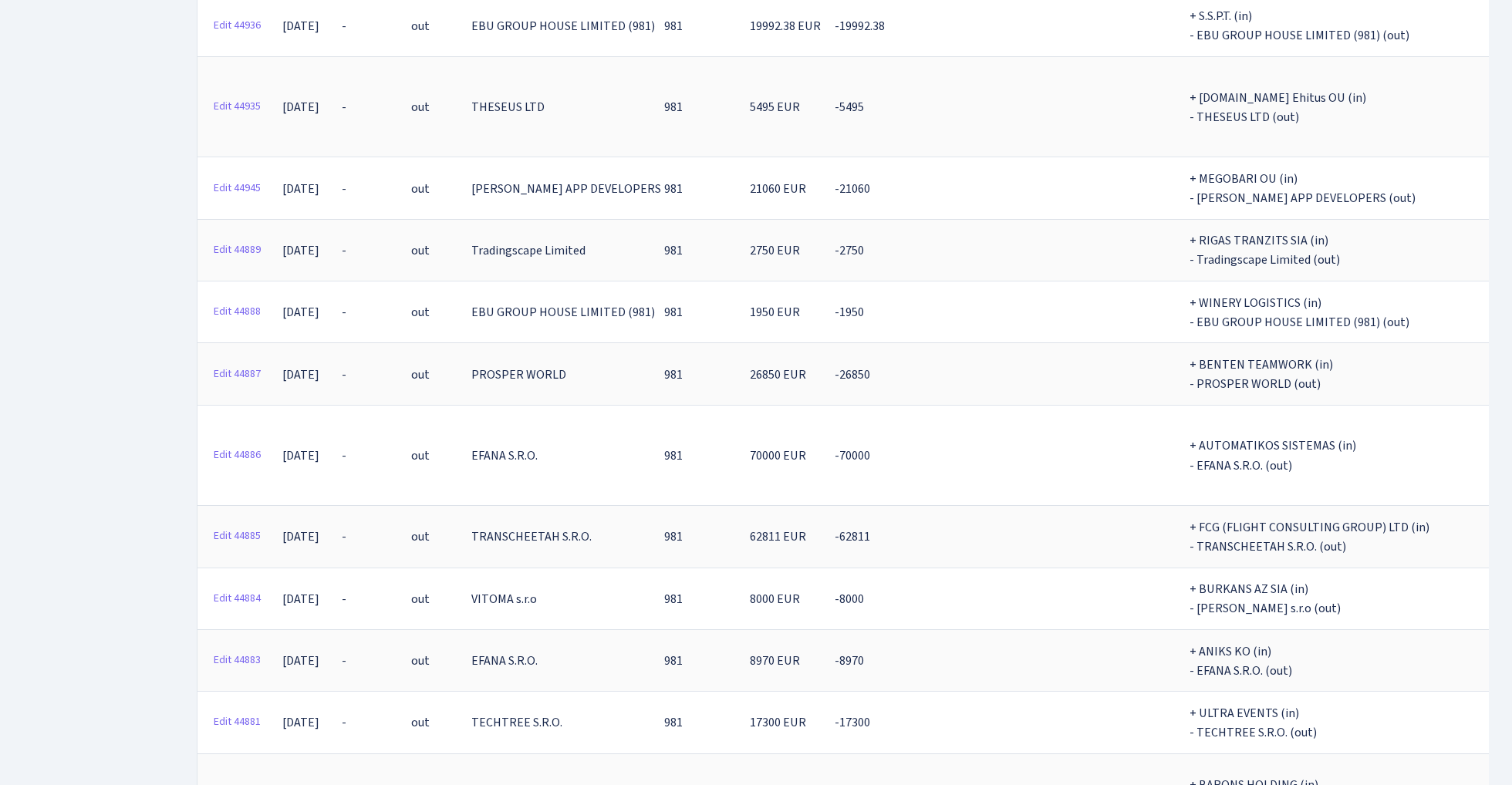
scroll to position [10894, 0]
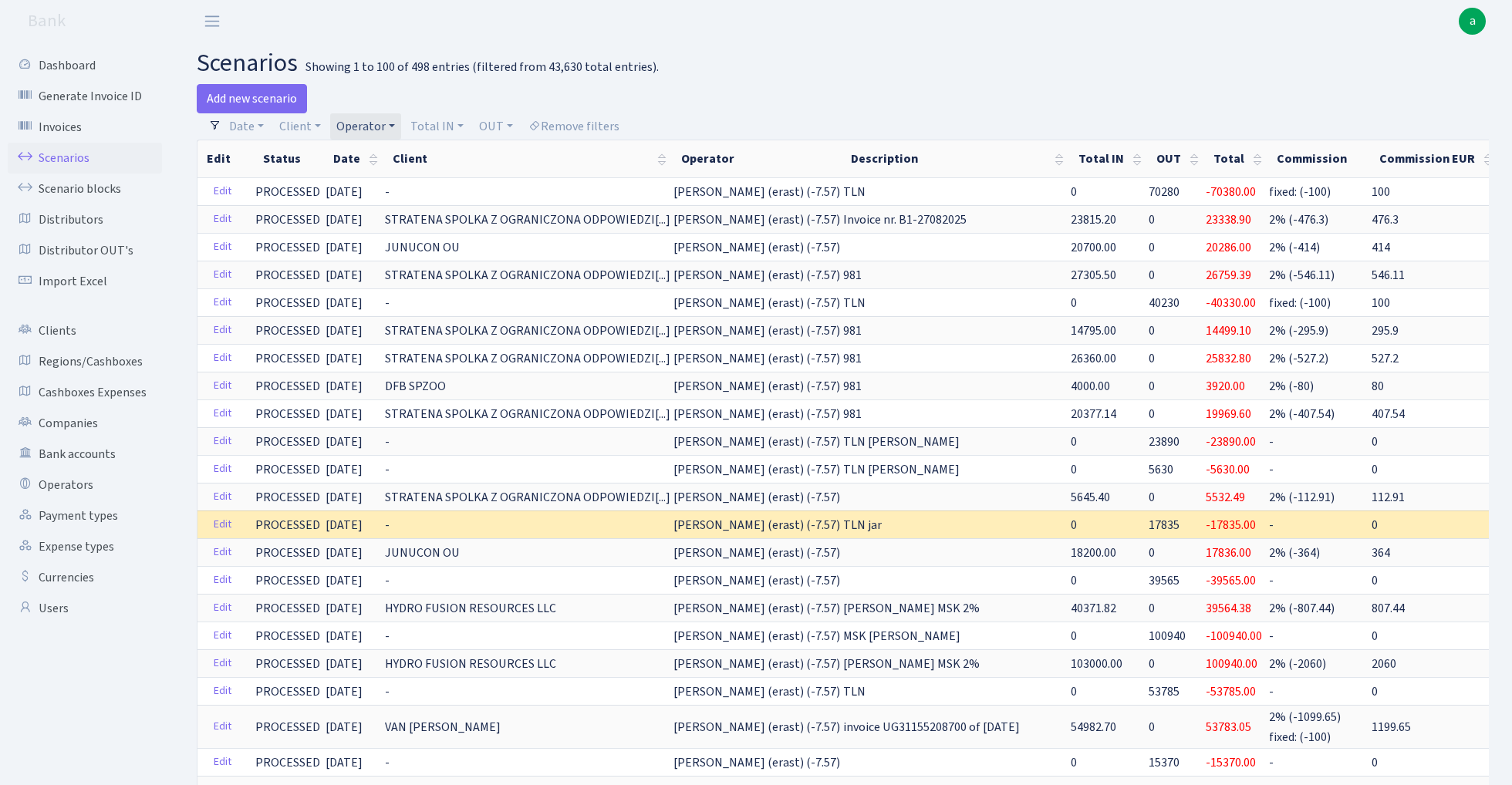
select select "100"
click at [367, 121] on link "Operator" at bounding box center [365, 126] width 71 height 27
click at [387, 175] on input "search" at bounding box center [390, 182] width 113 height 24
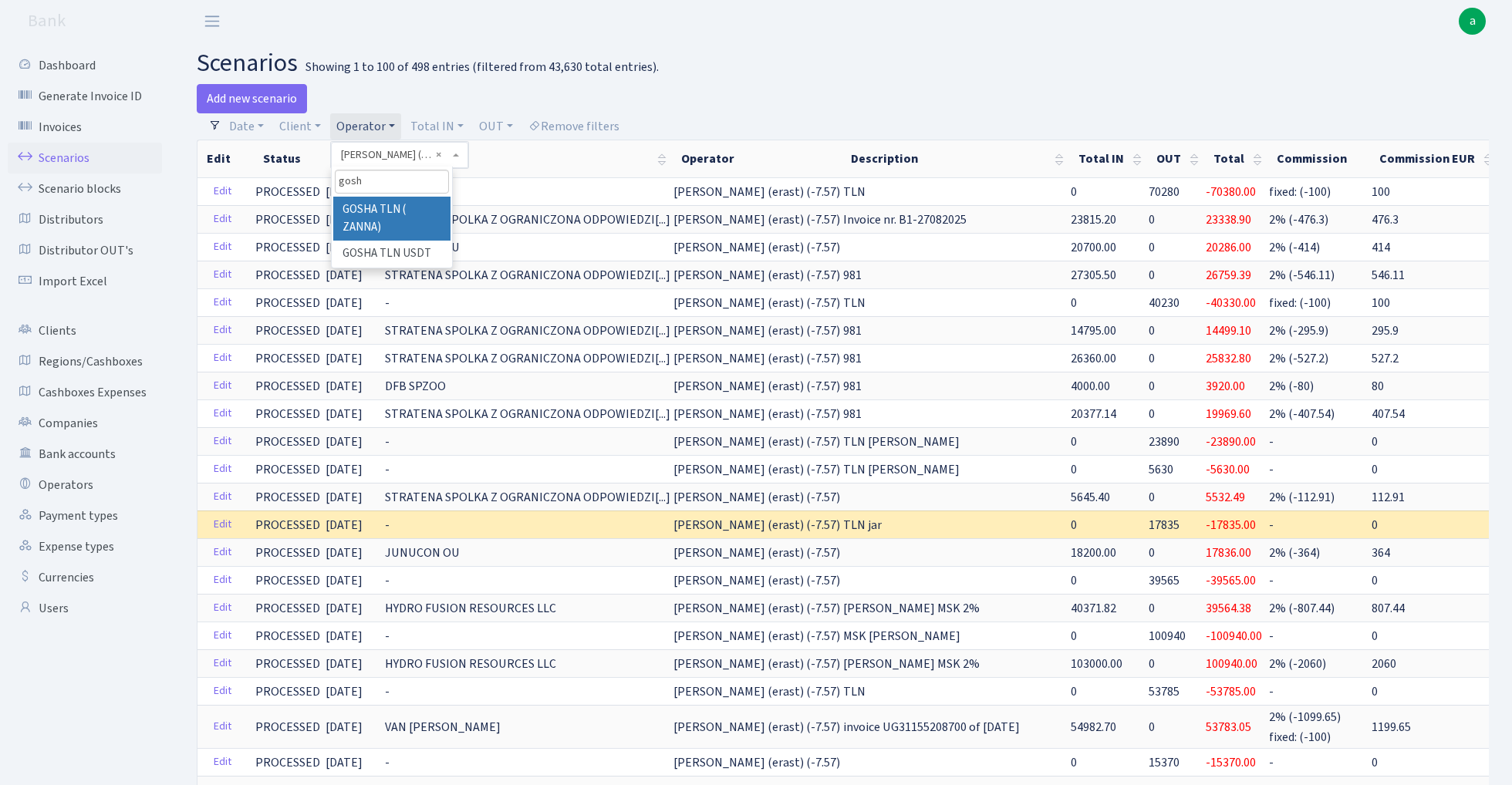
type input "gosh"
click at [393, 211] on li "GOSHA TLN ( ZANNA)" at bounding box center [391, 219] width 117 height 44
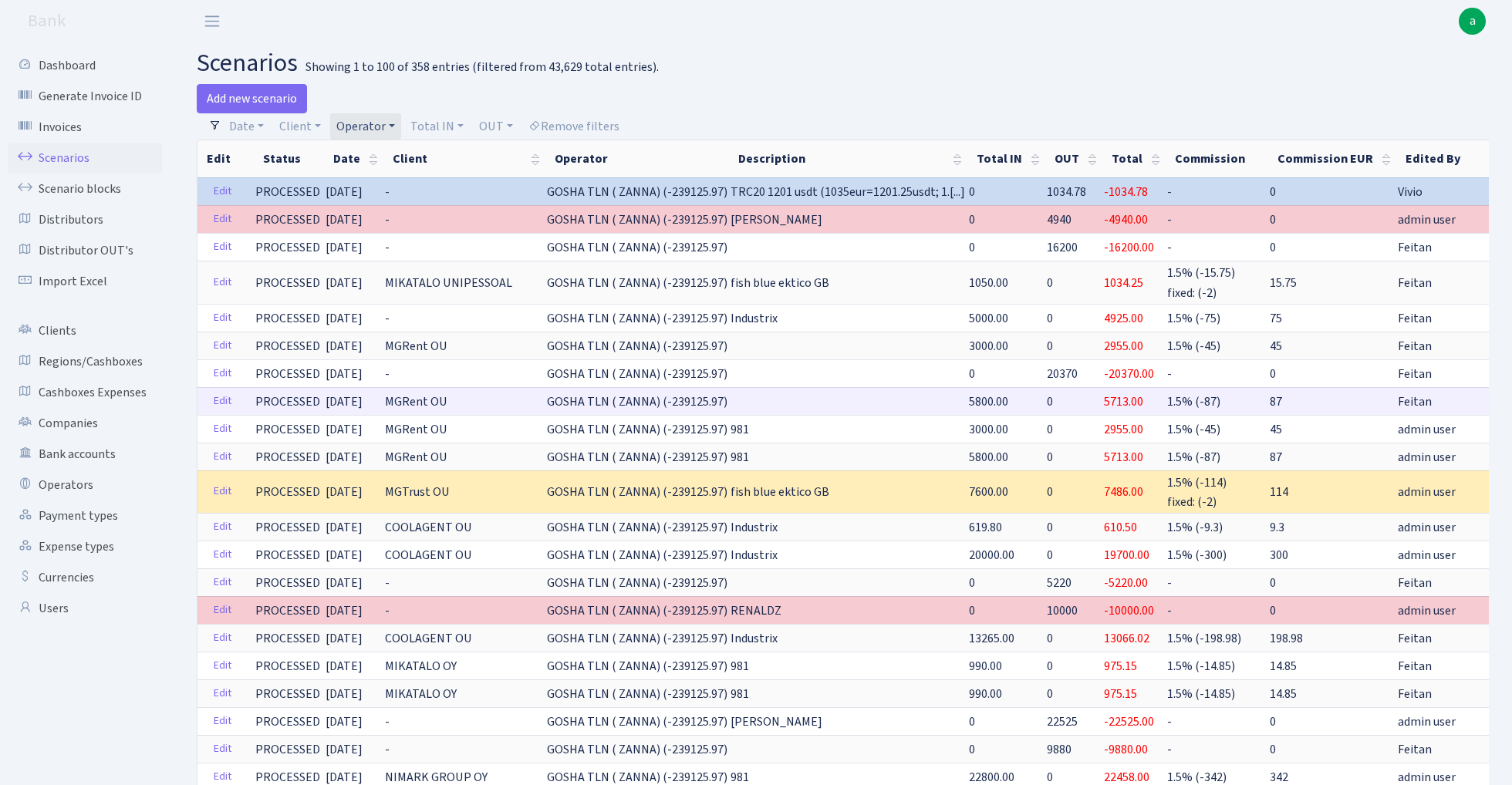
drag, startPoint x: 741, startPoint y: 401, endPoint x: 1202, endPoint y: 410, distance: 461.1
click at [1201, 410] on tr "Edit PROCESSED [DATE] MGRent OU GOSHA TLN ( ZANNA) (-239125.97) 5800.00 0 5713.…" at bounding box center [922, 401] width 1450 height 28
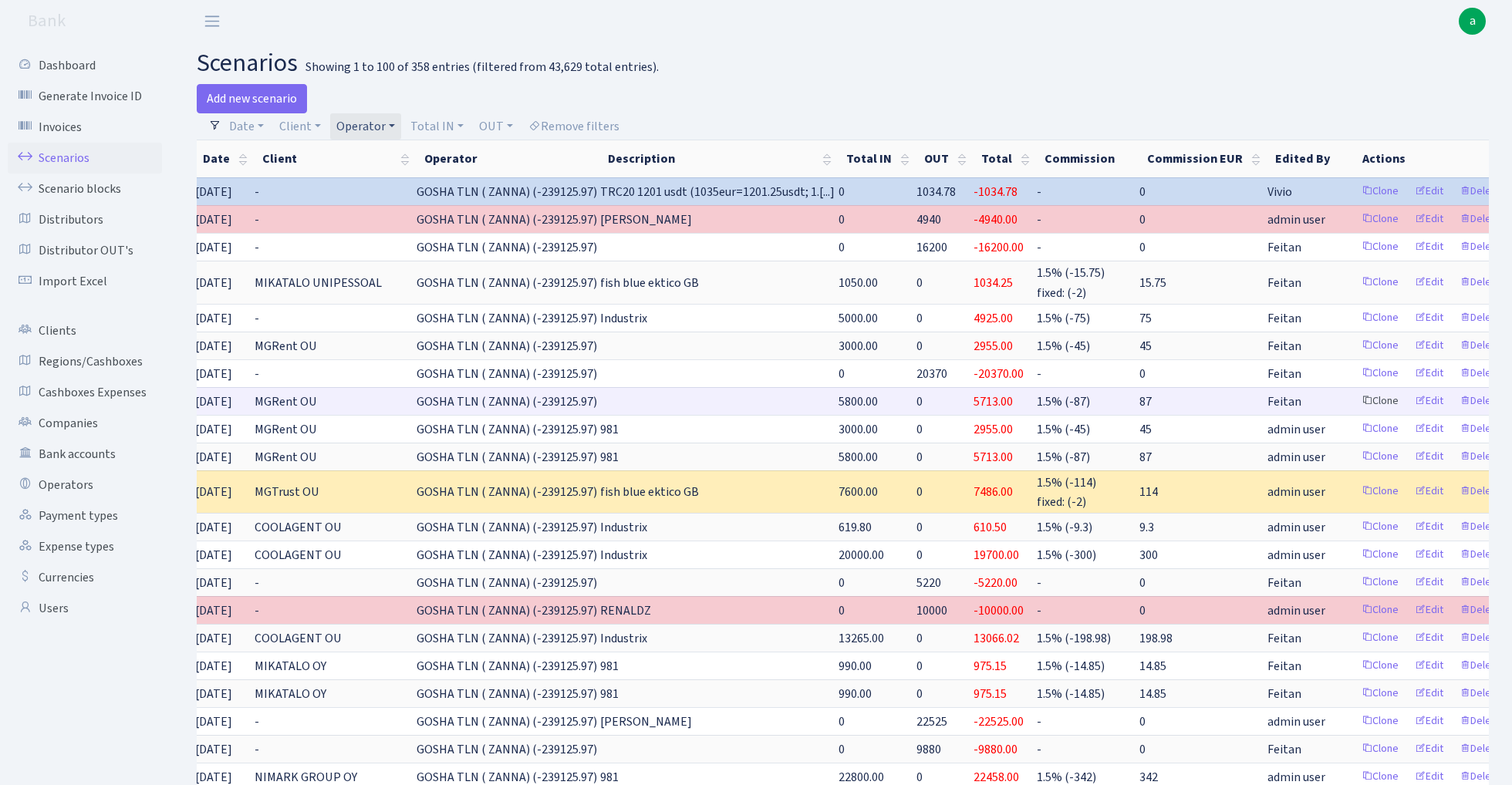
scroll to position [0, 130]
click at [1464, 396] on link "Delete" at bounding box center [1481, 401] width 55 height 24
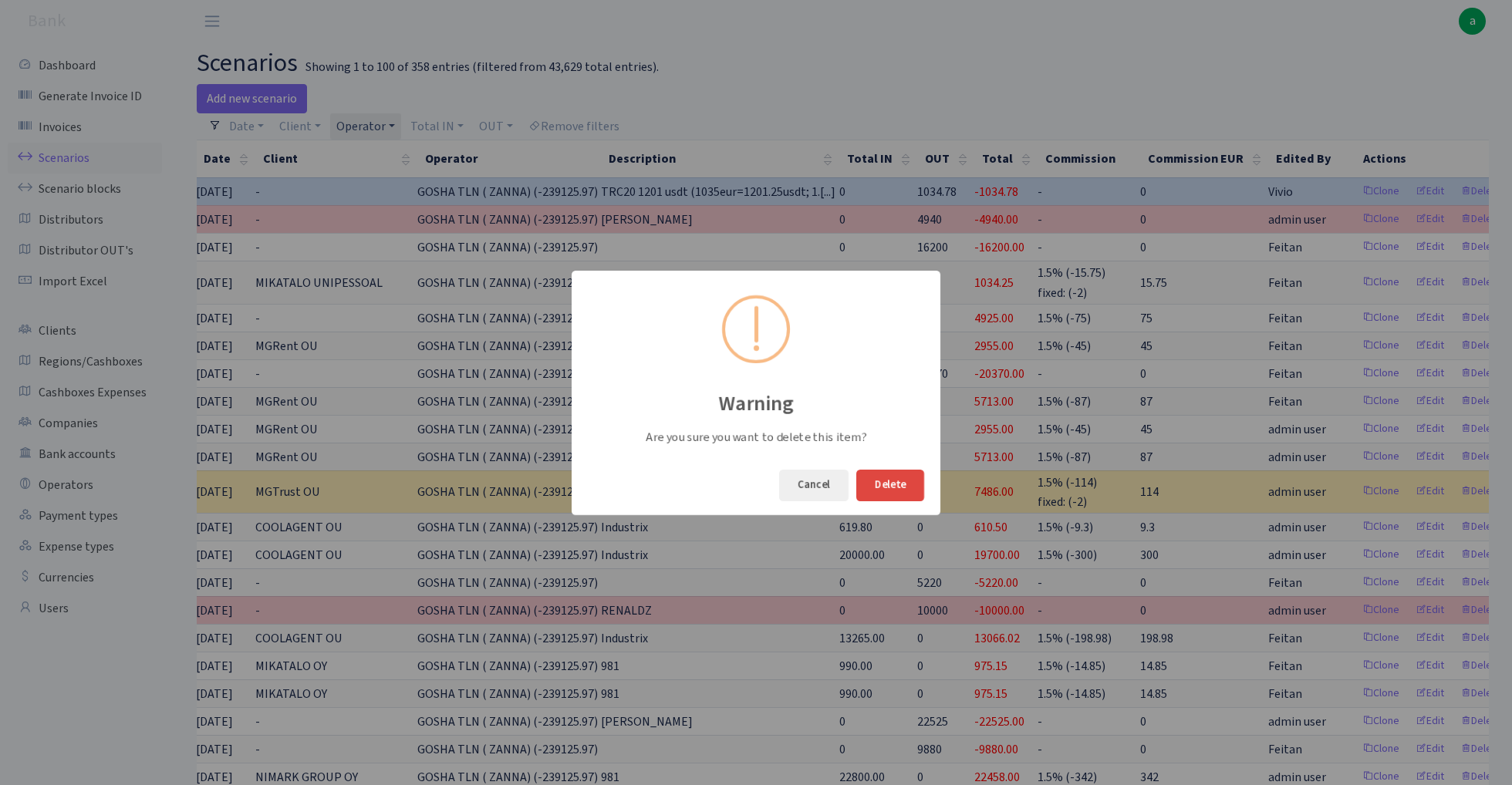
click at [893, 475] on button "Delete" at bounding box center [890, 485] width 68 height 31
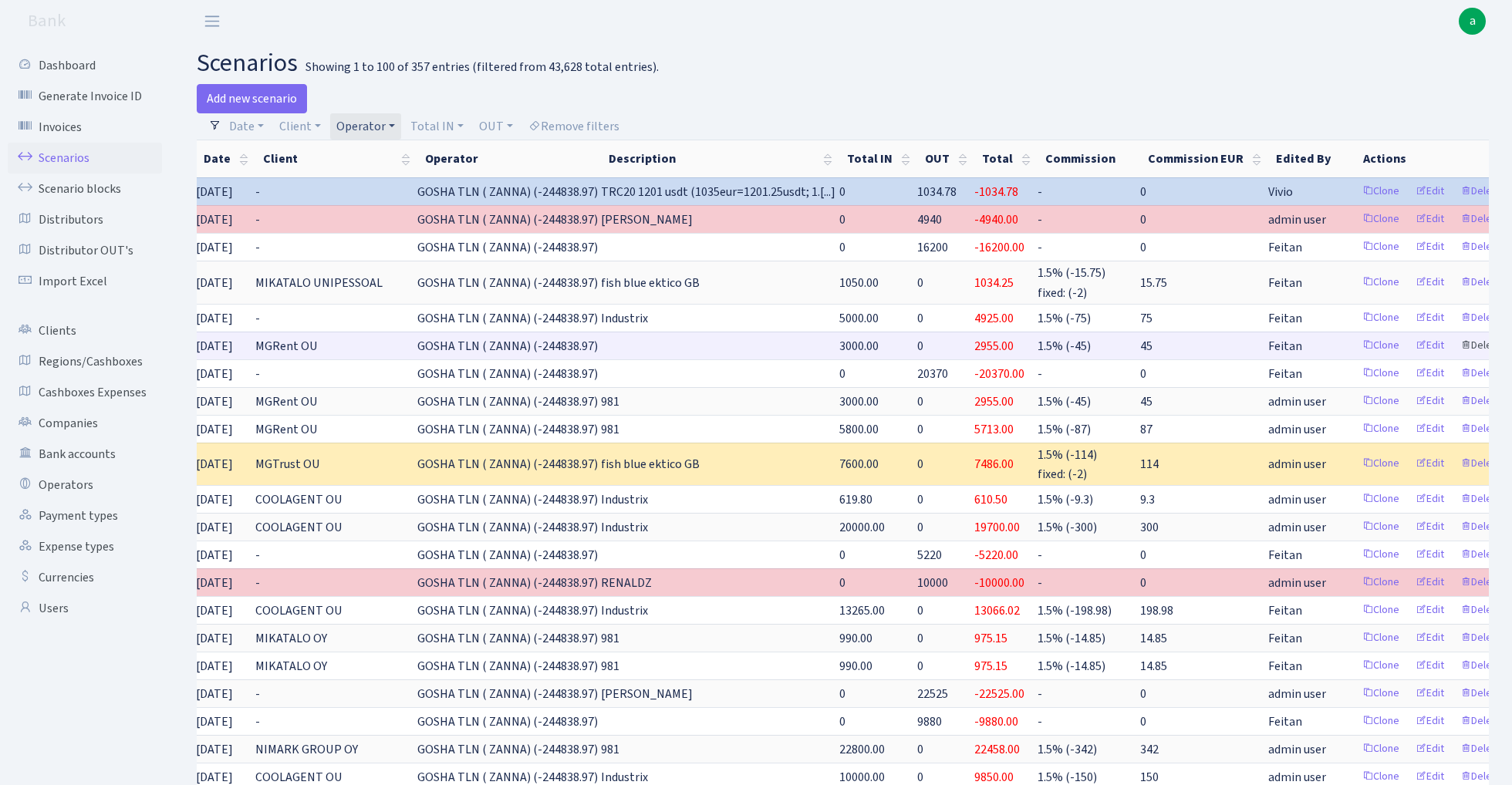
click at [1456, 345] on link "Delete" at bounding box center [1481, 346] width 55 height 24
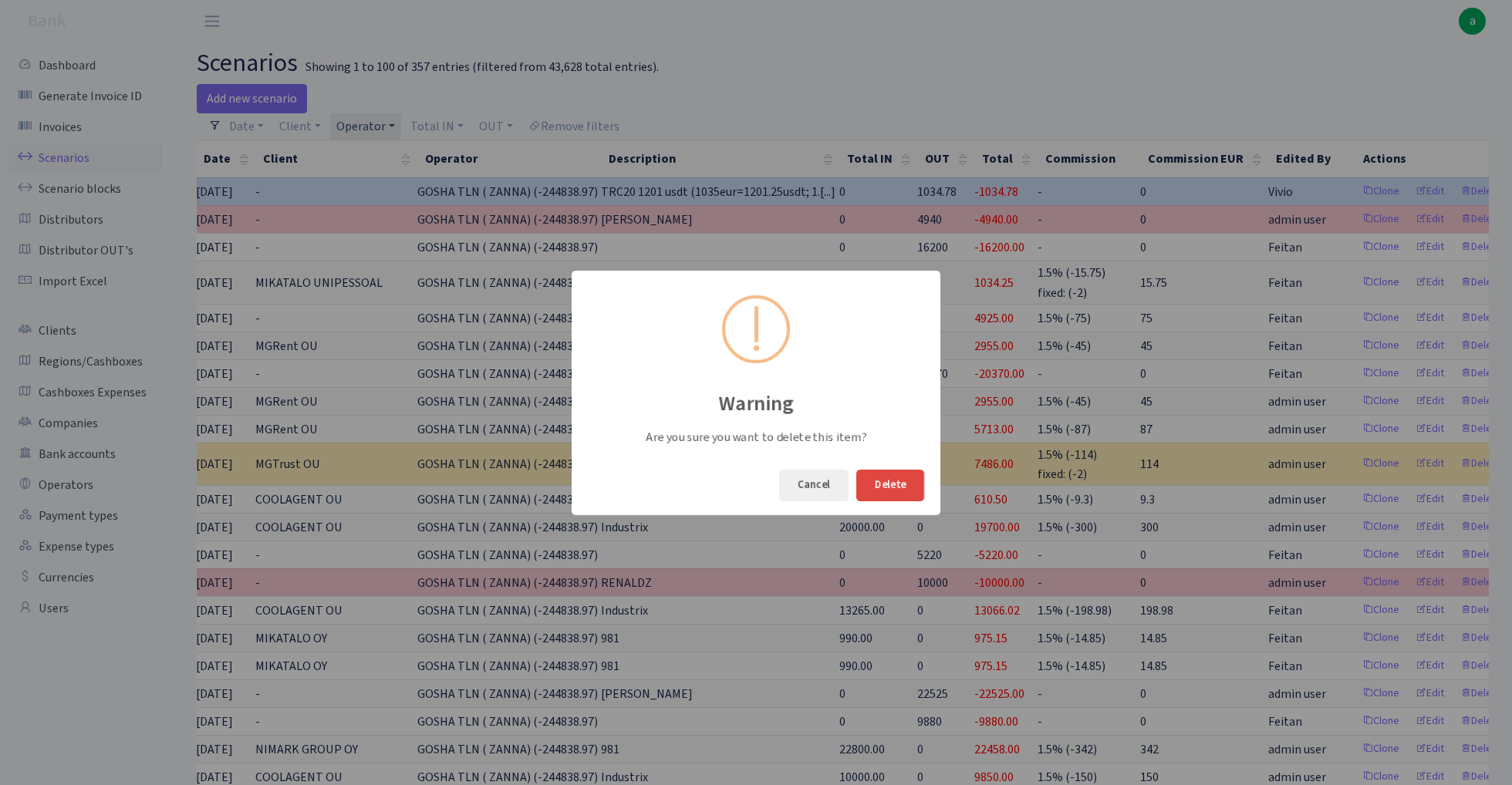
click at [899, 482] on button "Delete" at bounding box center [890, 485] width 68 height 31
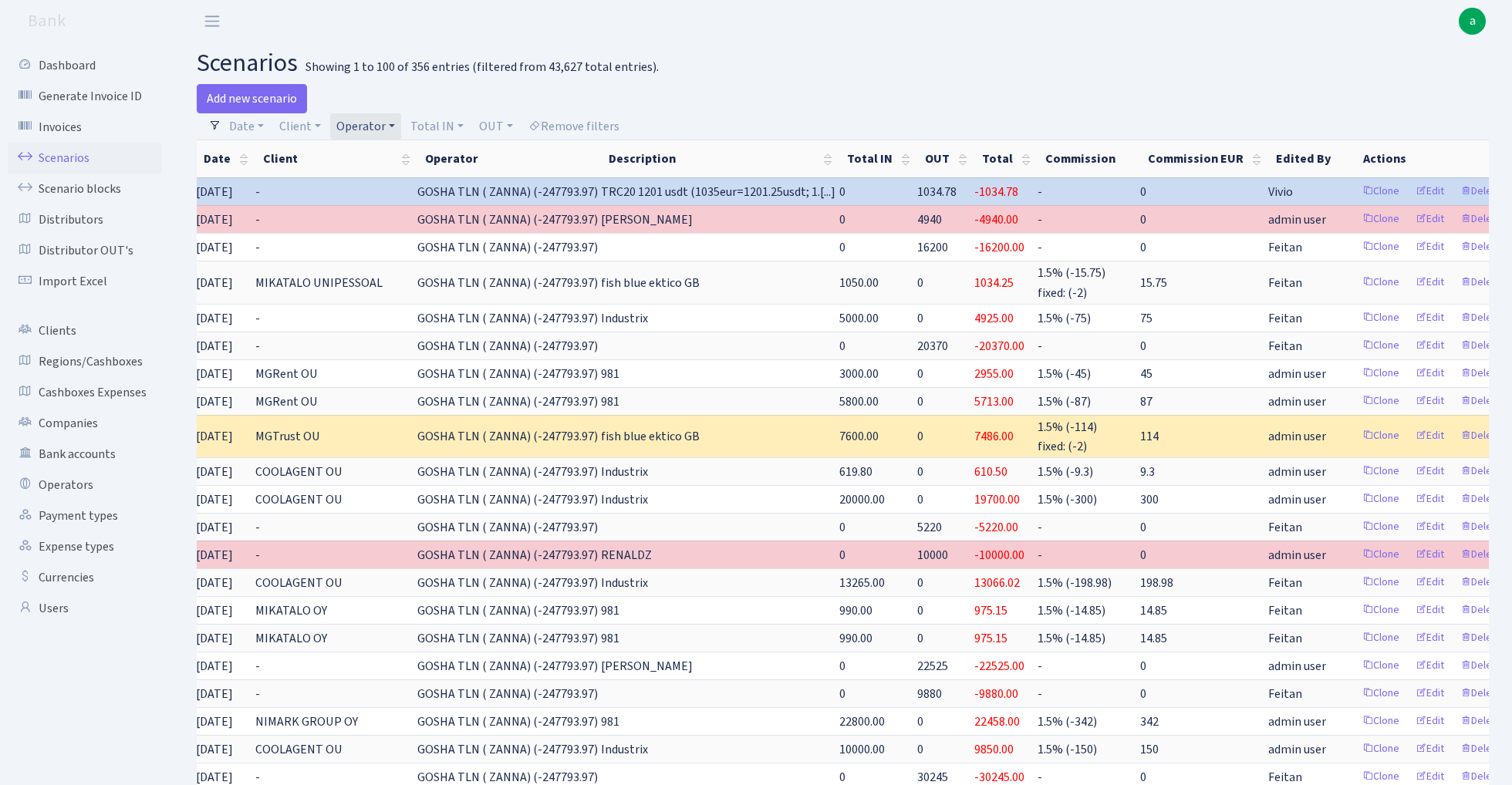
click at [368, 120] on link "Operator" at bounding box center [365, 126] width 71 height 27
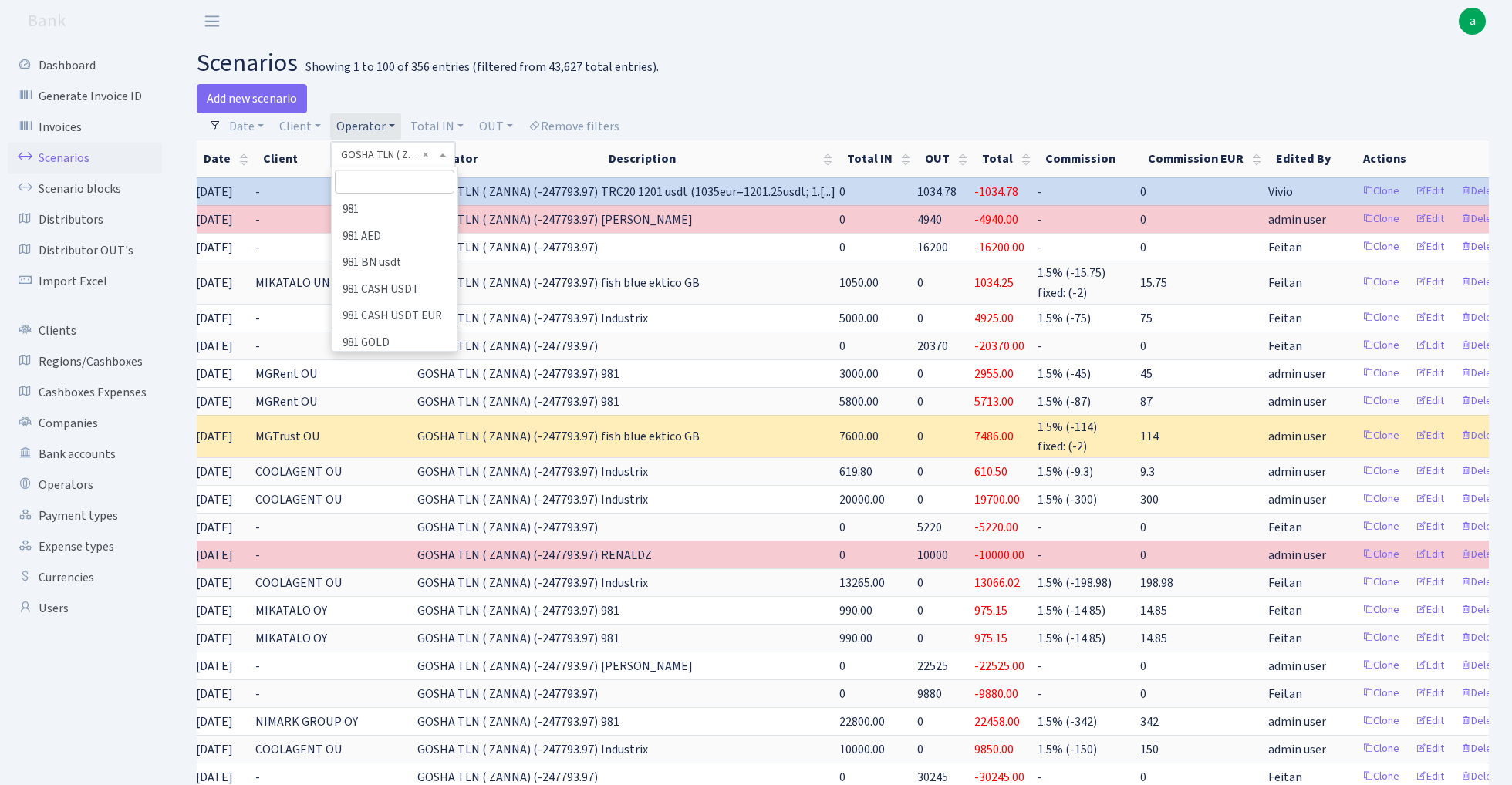
scroll to position [3281, 0]
click at [392, 185] on input "search" at bounding box center [394, 182] width 119 height 24
type input "981"
click at [404, 210] on li "981" at bounding box center [395, 209] width 123 height 27
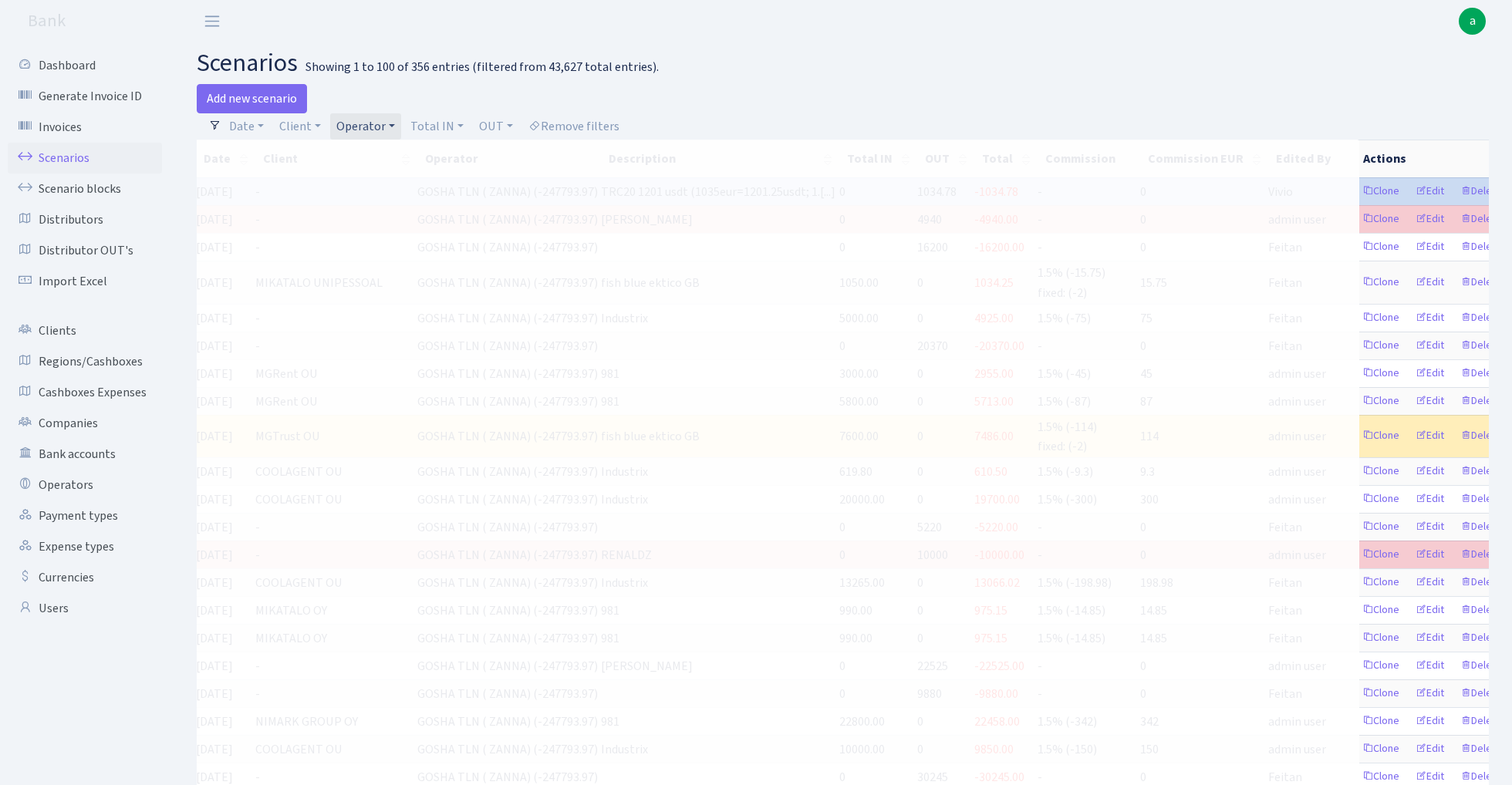
scroll to position [0, 108]
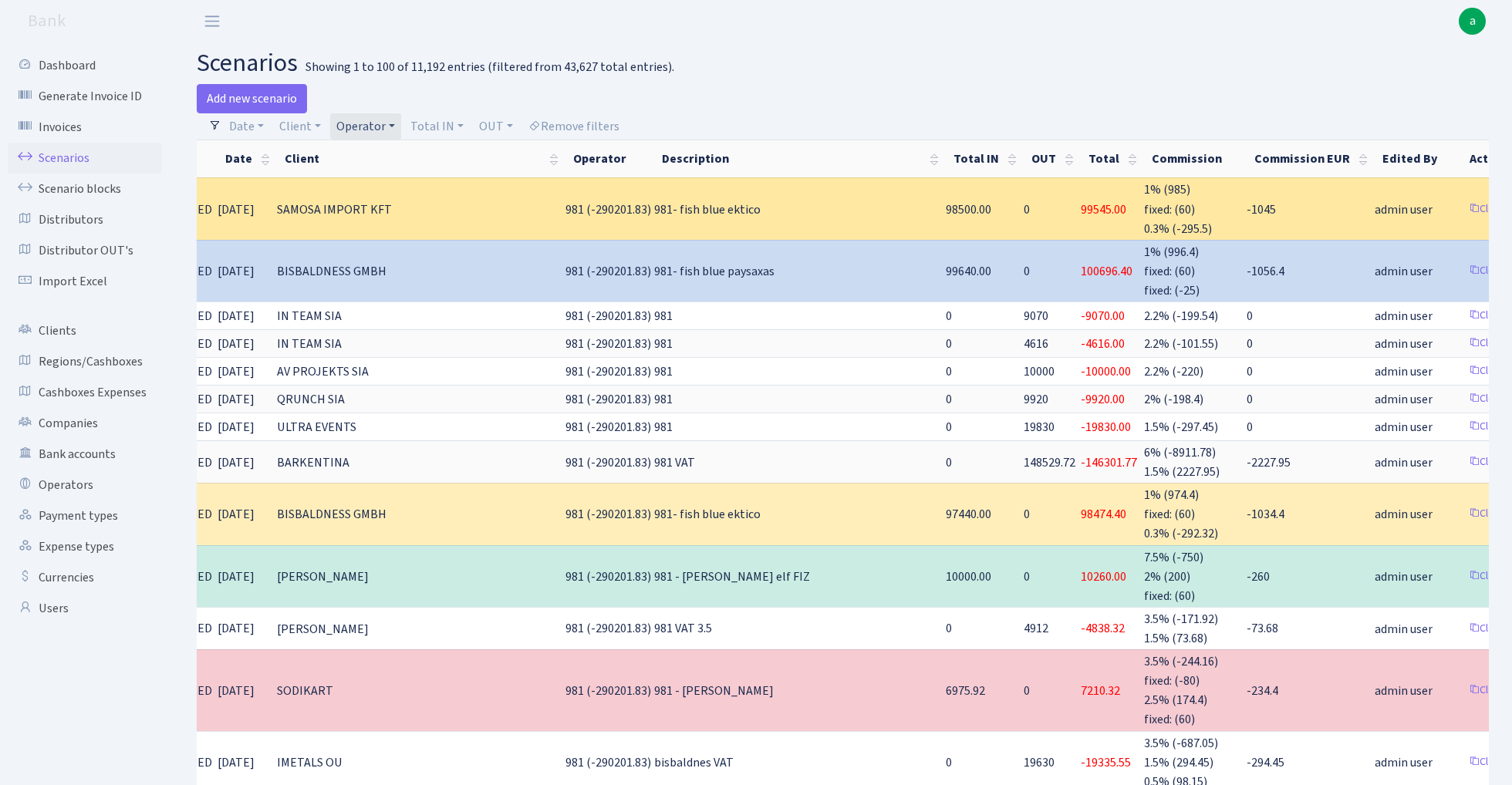
click at [602, 205] on span "981 (-290201.83)" at bounding box center [608, 209] width 85 height 17
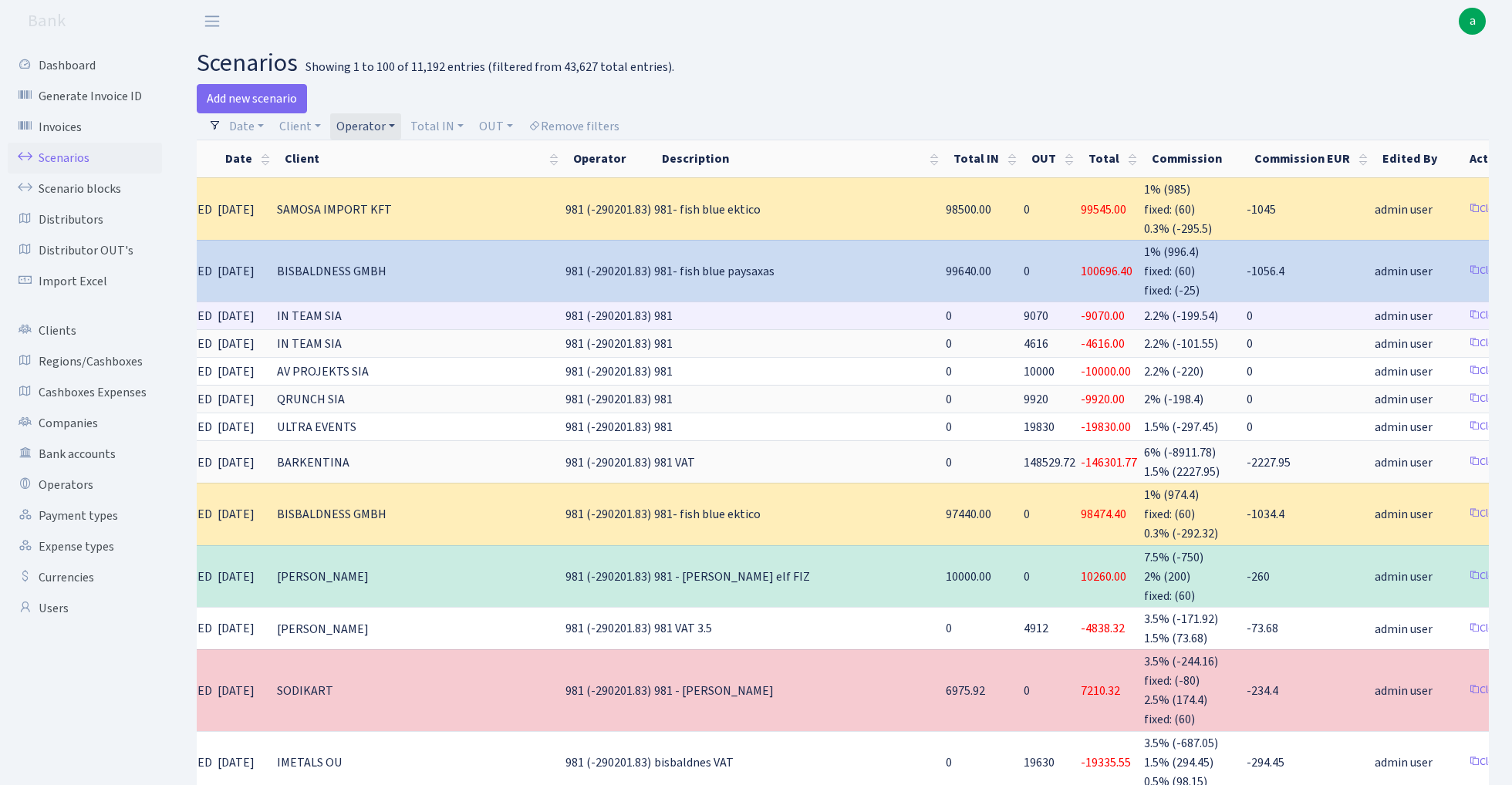
copy span "290201.83"
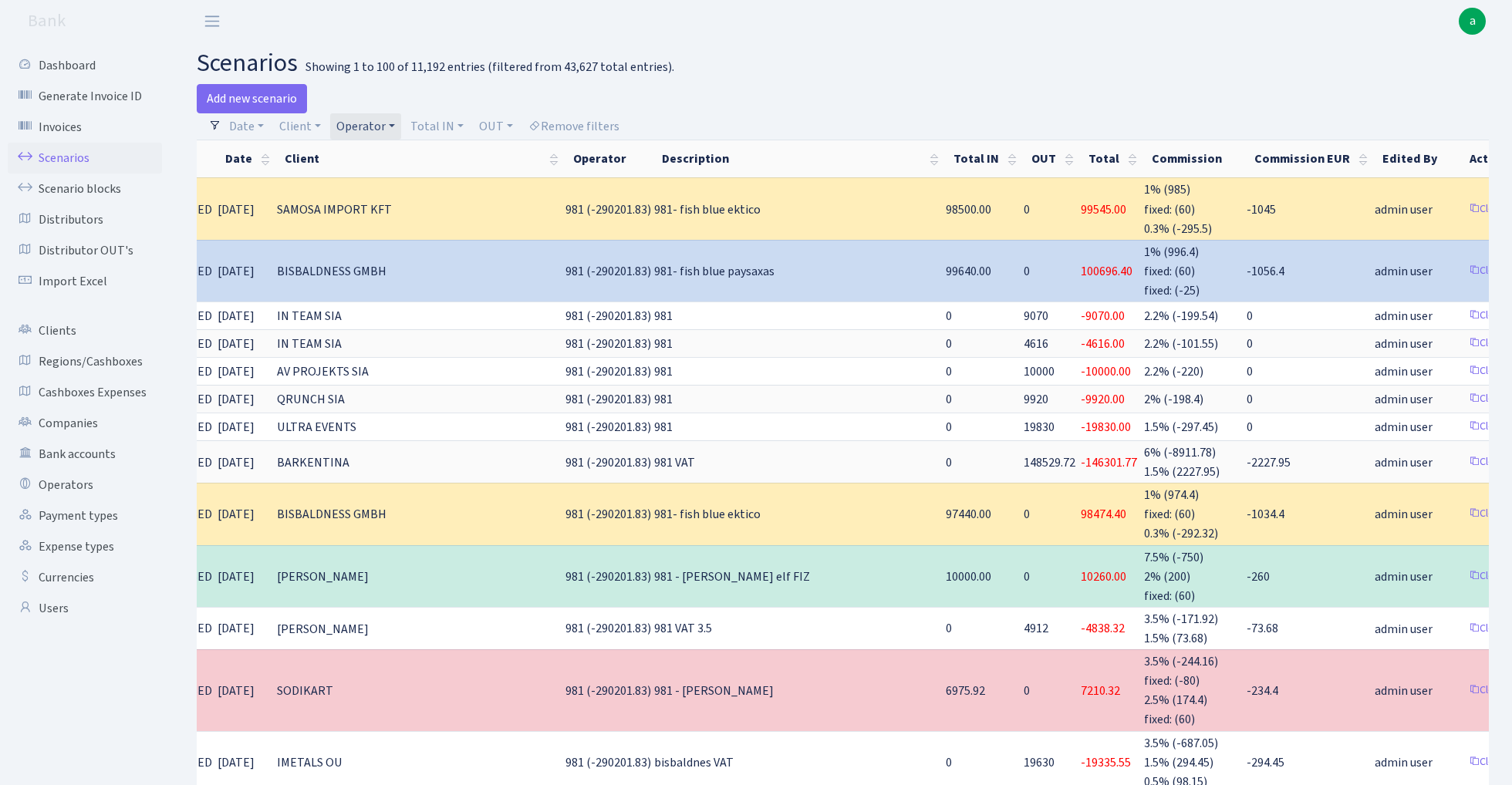
click at [365, 122] on link "Operator" at bounding box center [365, 126] width 71 height 27
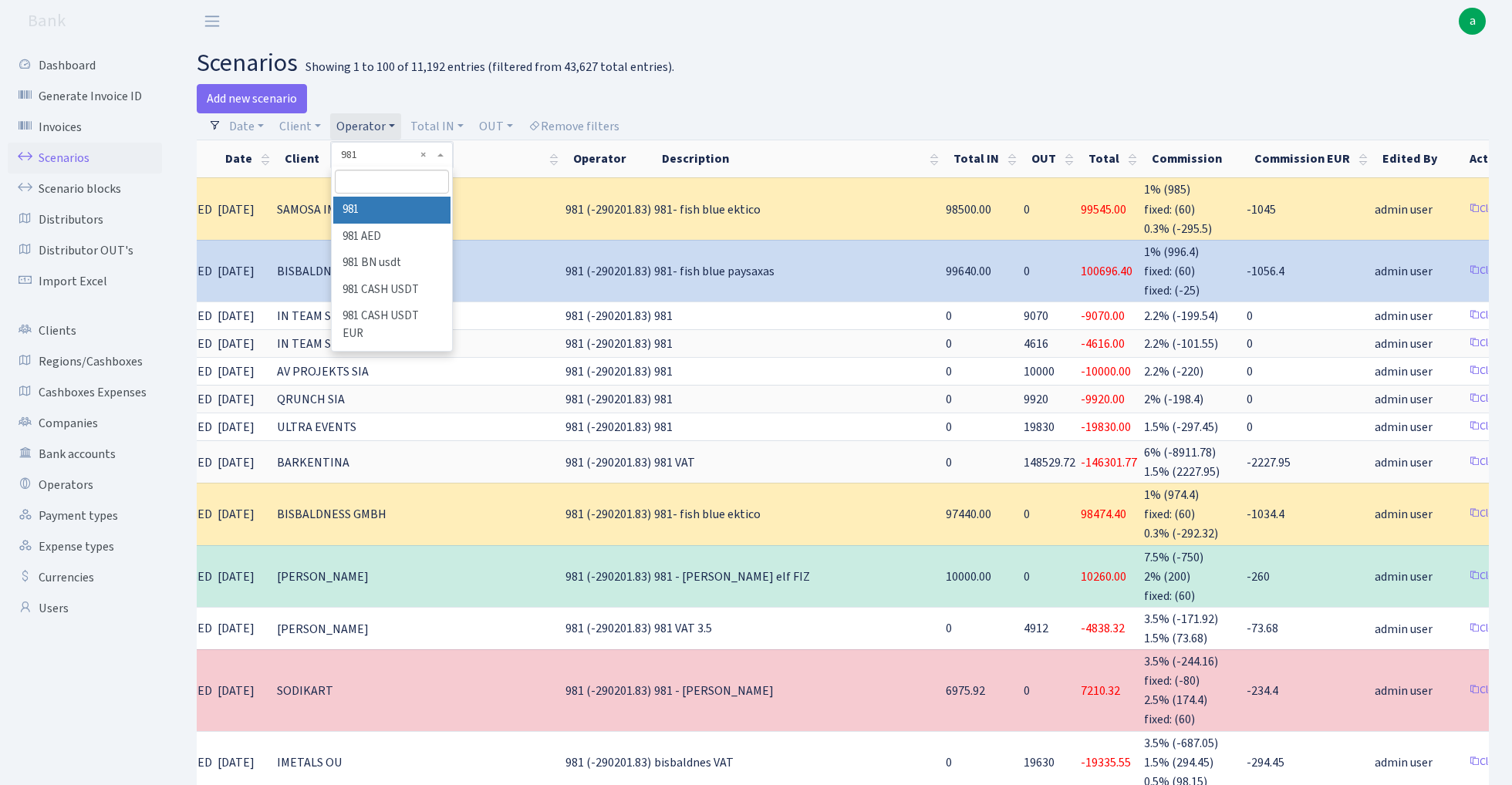
click at [389, 185] on input "search" at bounding box center [390, 182] width 113 height 24
type input "[PERSON_NAME]"
click at [362, 205] on li "[PERSON_NAME]" at bounding box center [391, 209] width 117 height 27
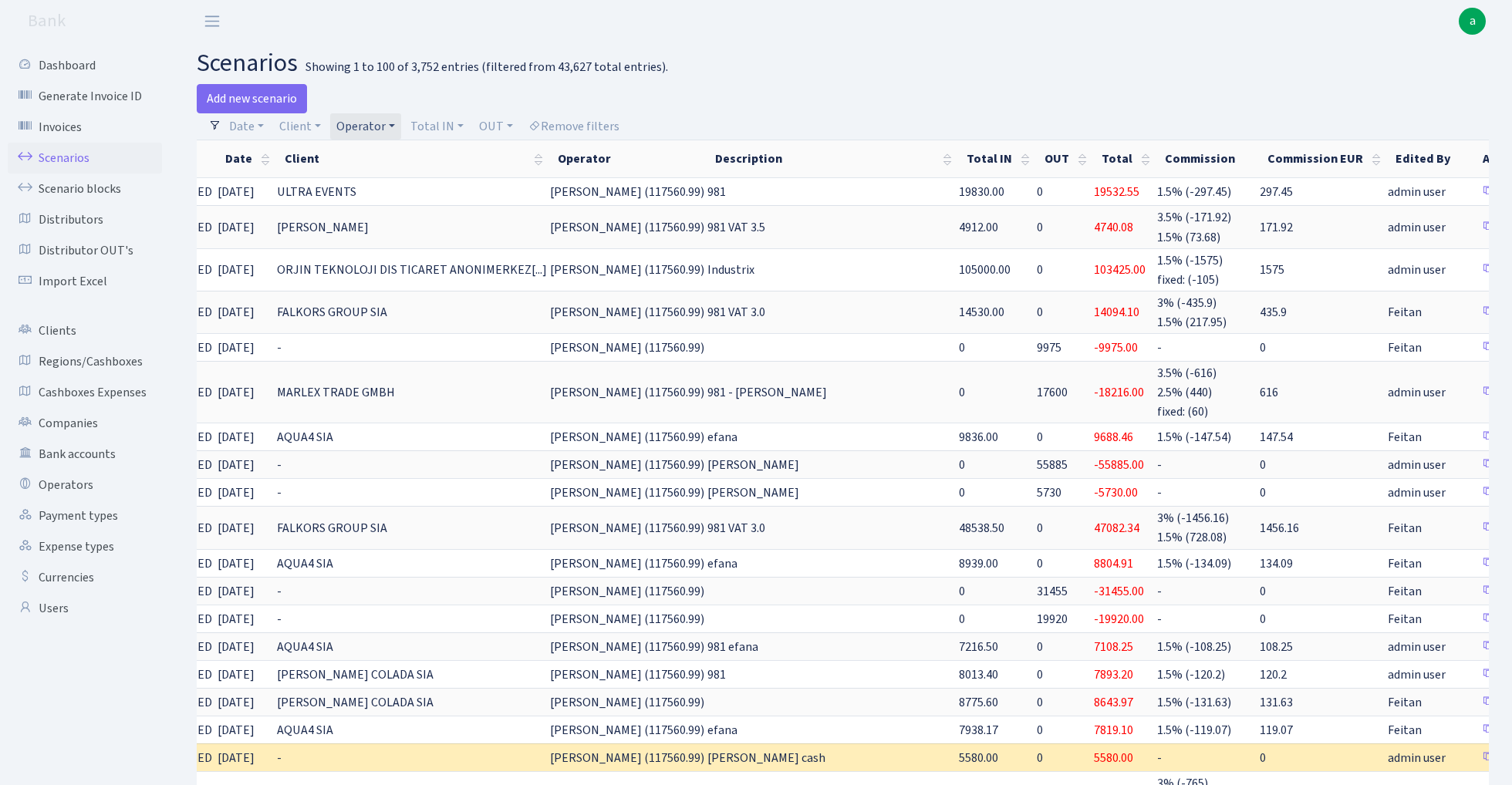
click at [375, 118] on link "Operator" at bounding box center [365, 126] width 71 height 27
click at [393, 182] on input "search" at bounding box center [390, 182] width 113 height 24
type input "981"
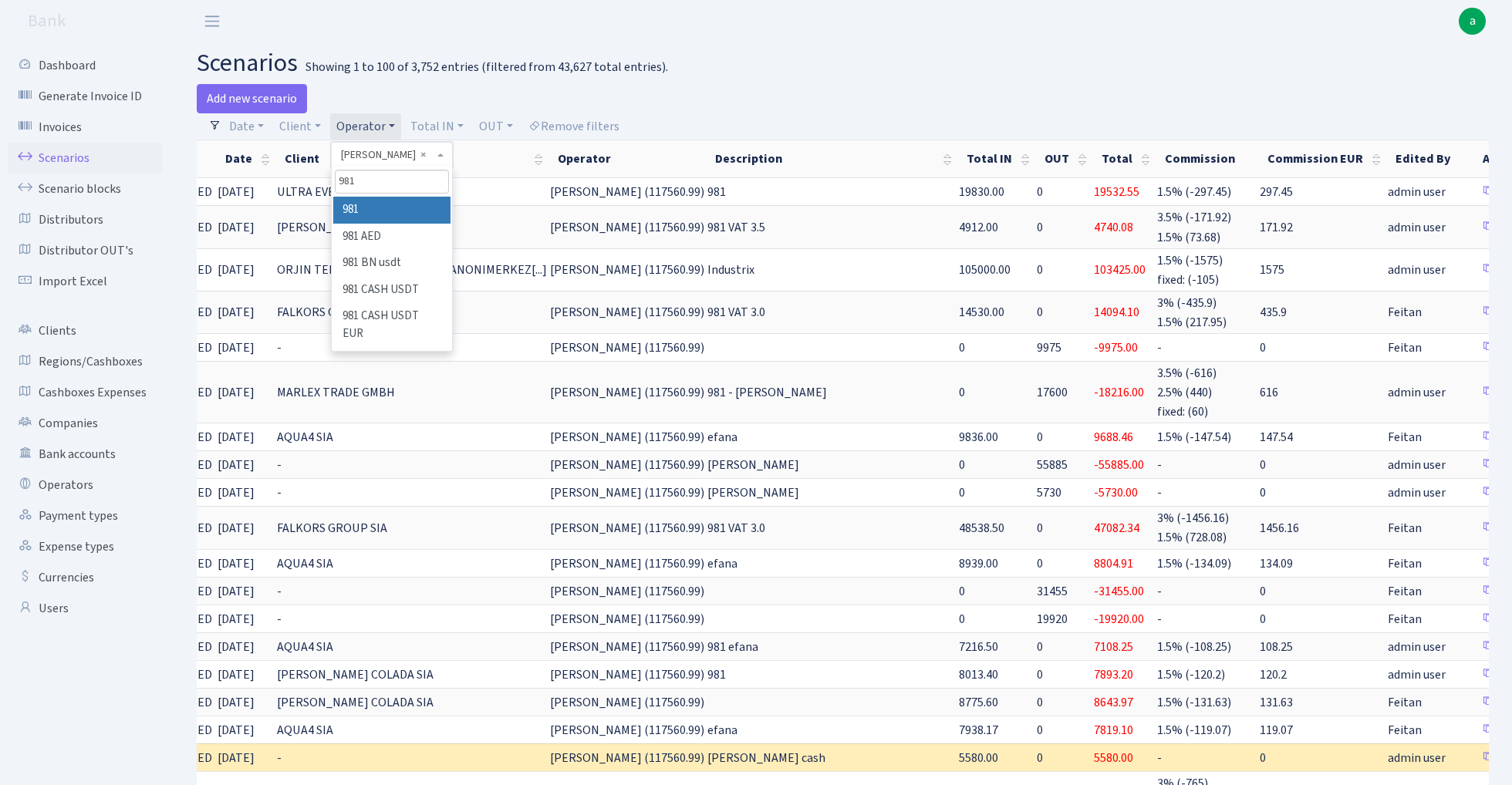
click at [405, 207] on li "981" at bounding box center [391, 209] width 117 height 27
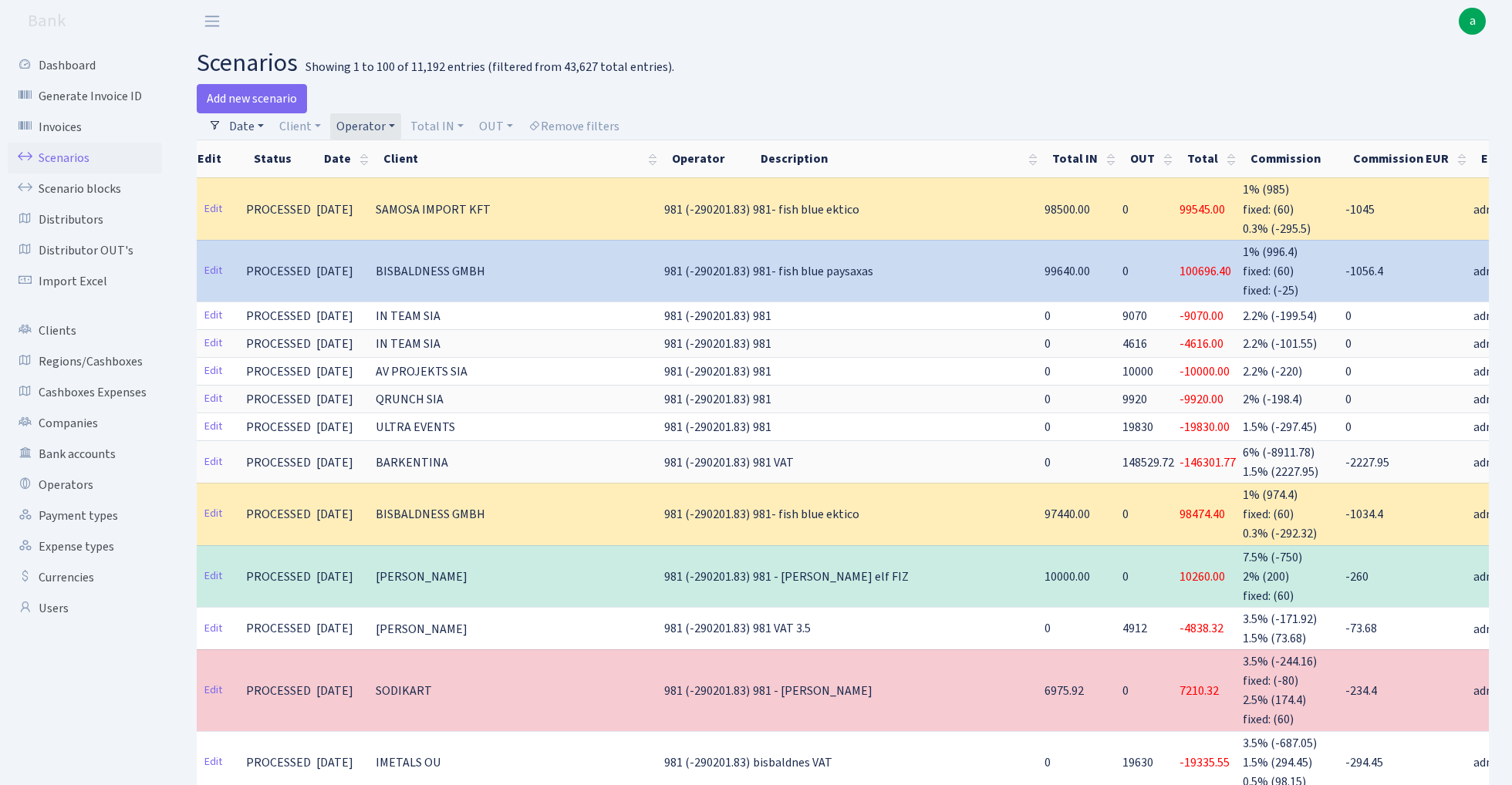
click at [248, 128] on link "Date" at bounding box center [246, 126] width 47 height 27
click at [276, 159] on input "[DATE] - [DATE]" at bounding box center [347, 157] width 184 height 29
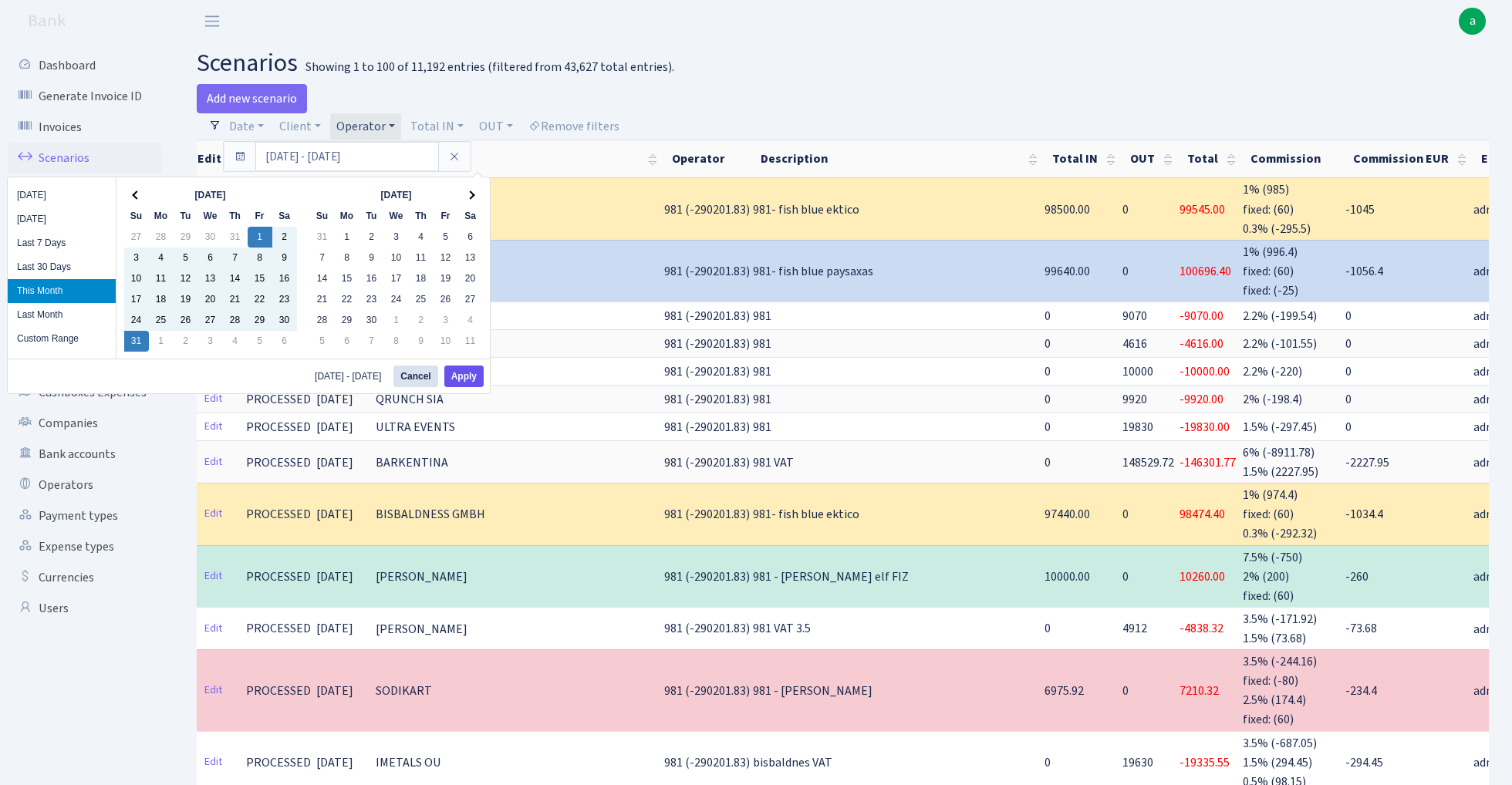
click at [474, 377] on button "Apply" at bounding box center [464, 376] width 39 height 22
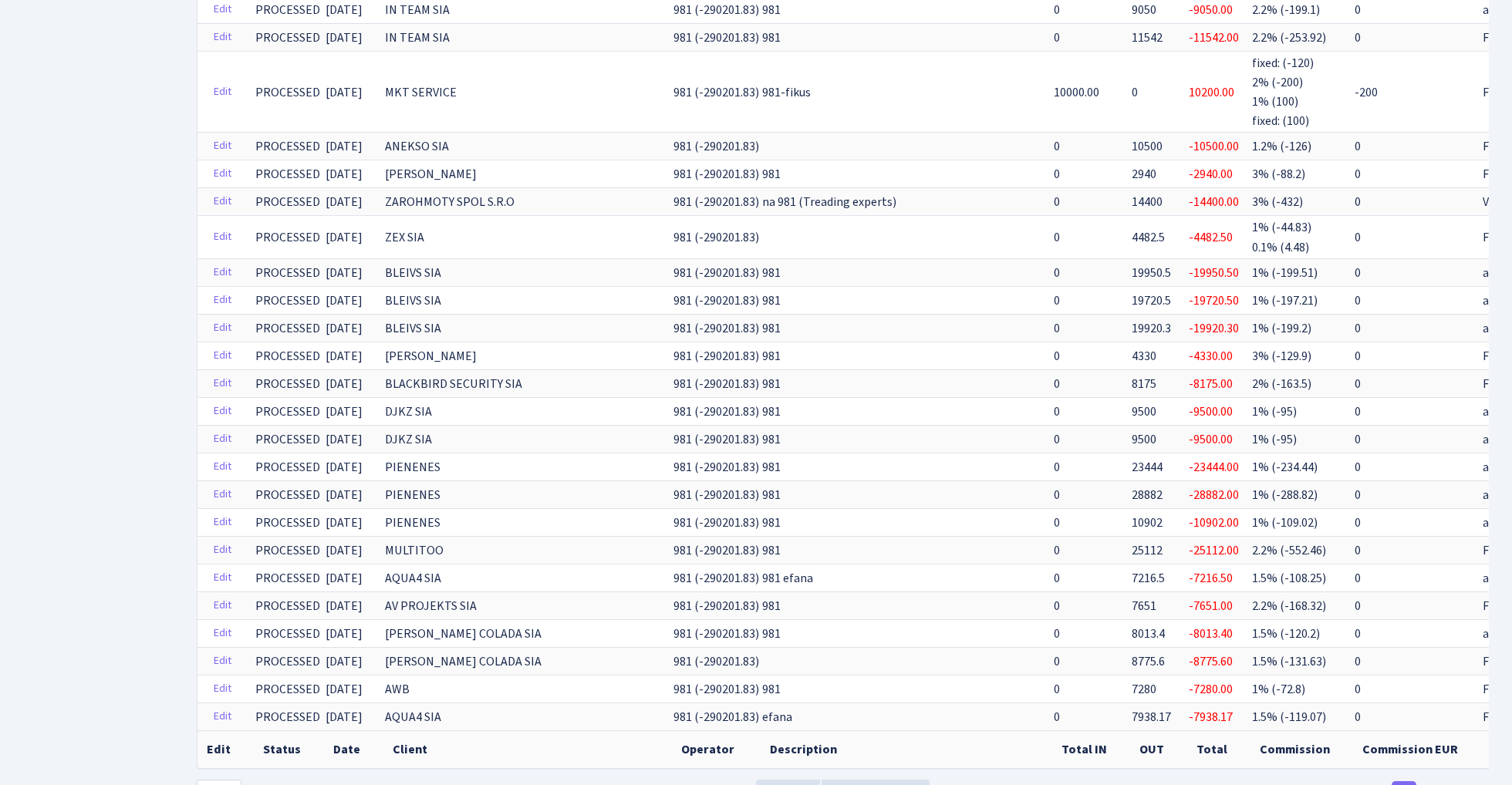
scroll to position [3260, 0]
select select "-1"
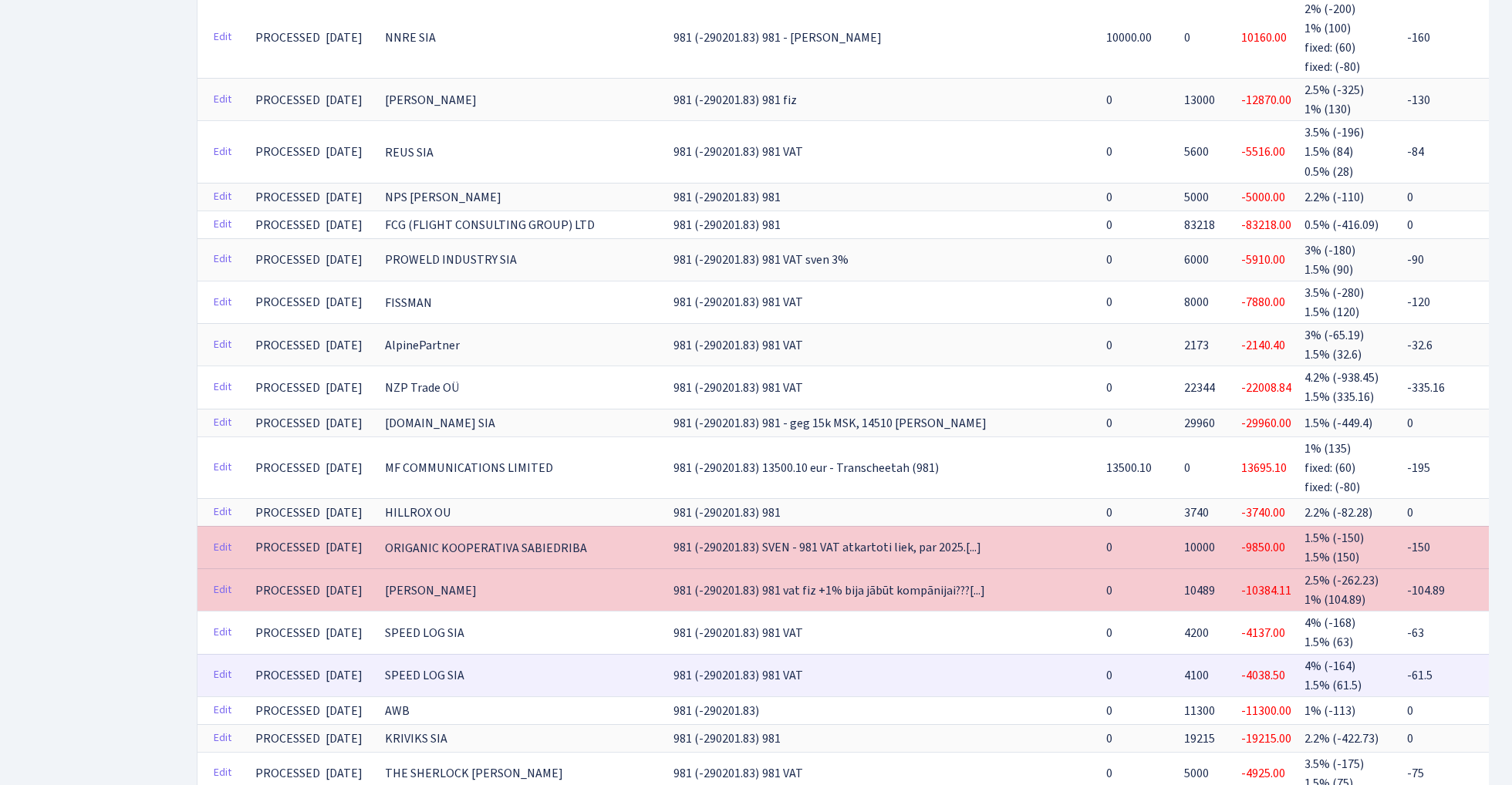
scroll to position [9099, 0]
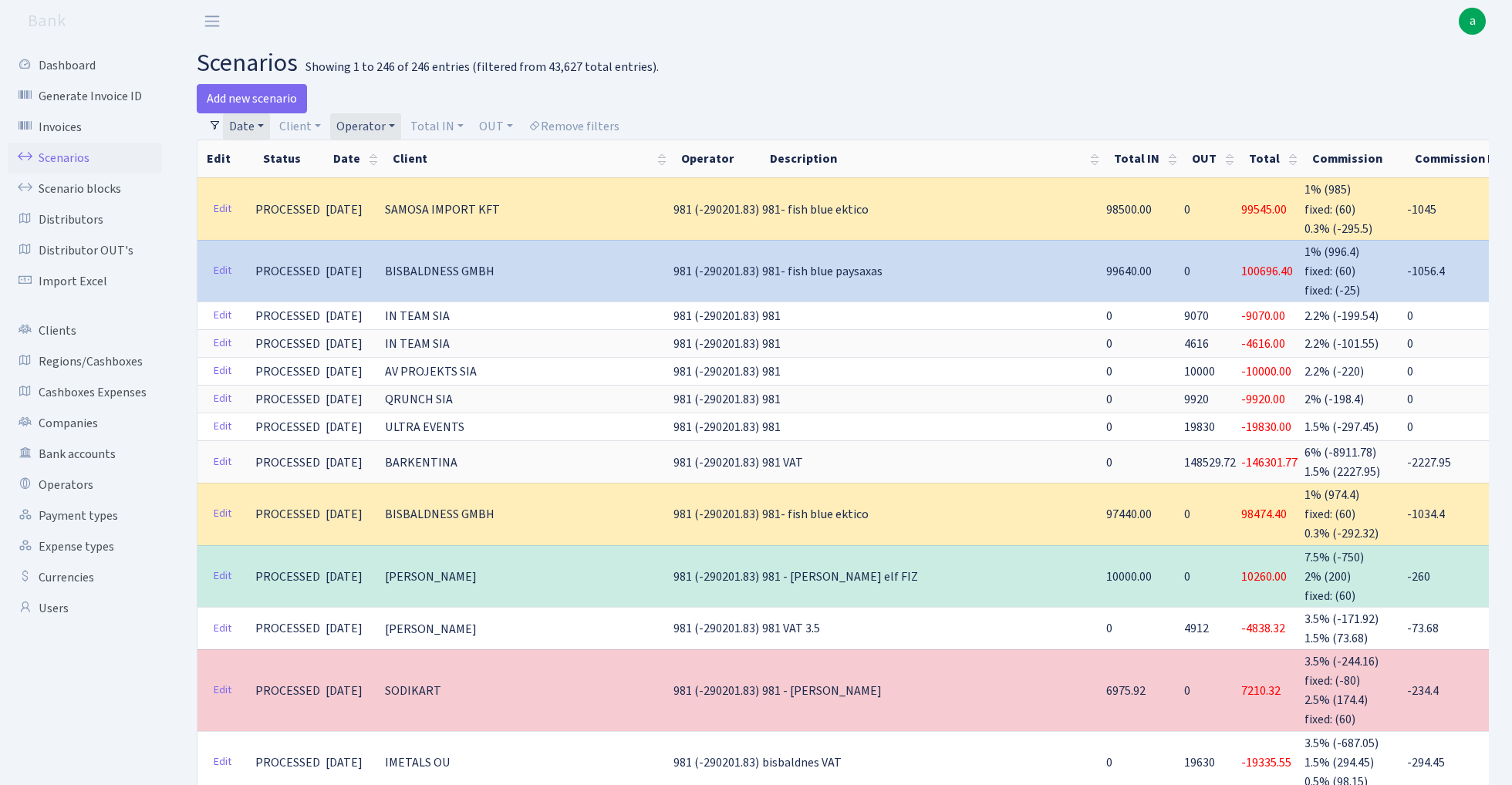
scroll to position [0, 0]
click at [973, 50] on h2 "scenarios Showing 1 to 246 of 246 entries (filtered from 43,627 total entries)." at bounding box center [842, 63] width 1292 height 29
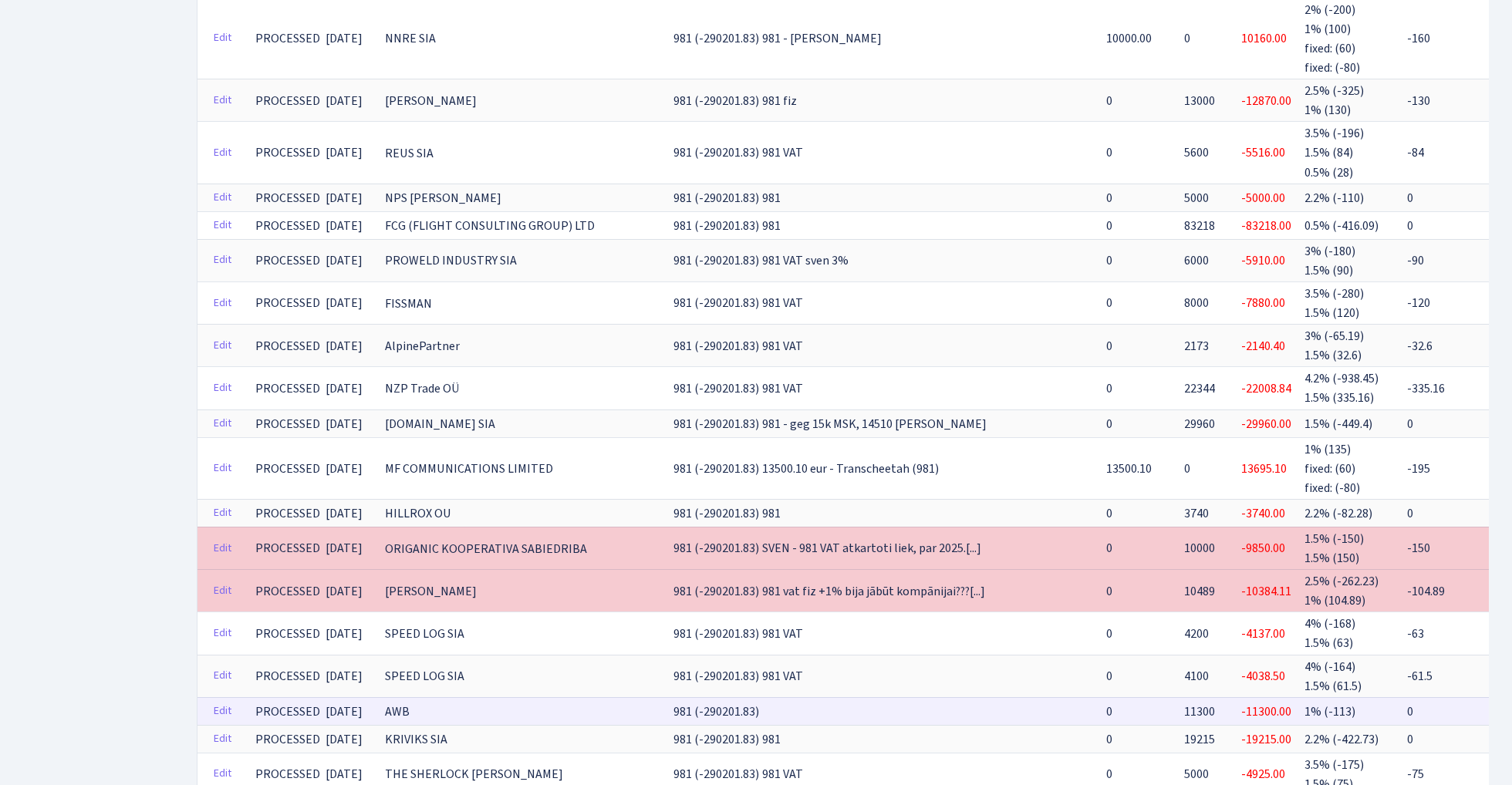
scroll to position [9099, 0]
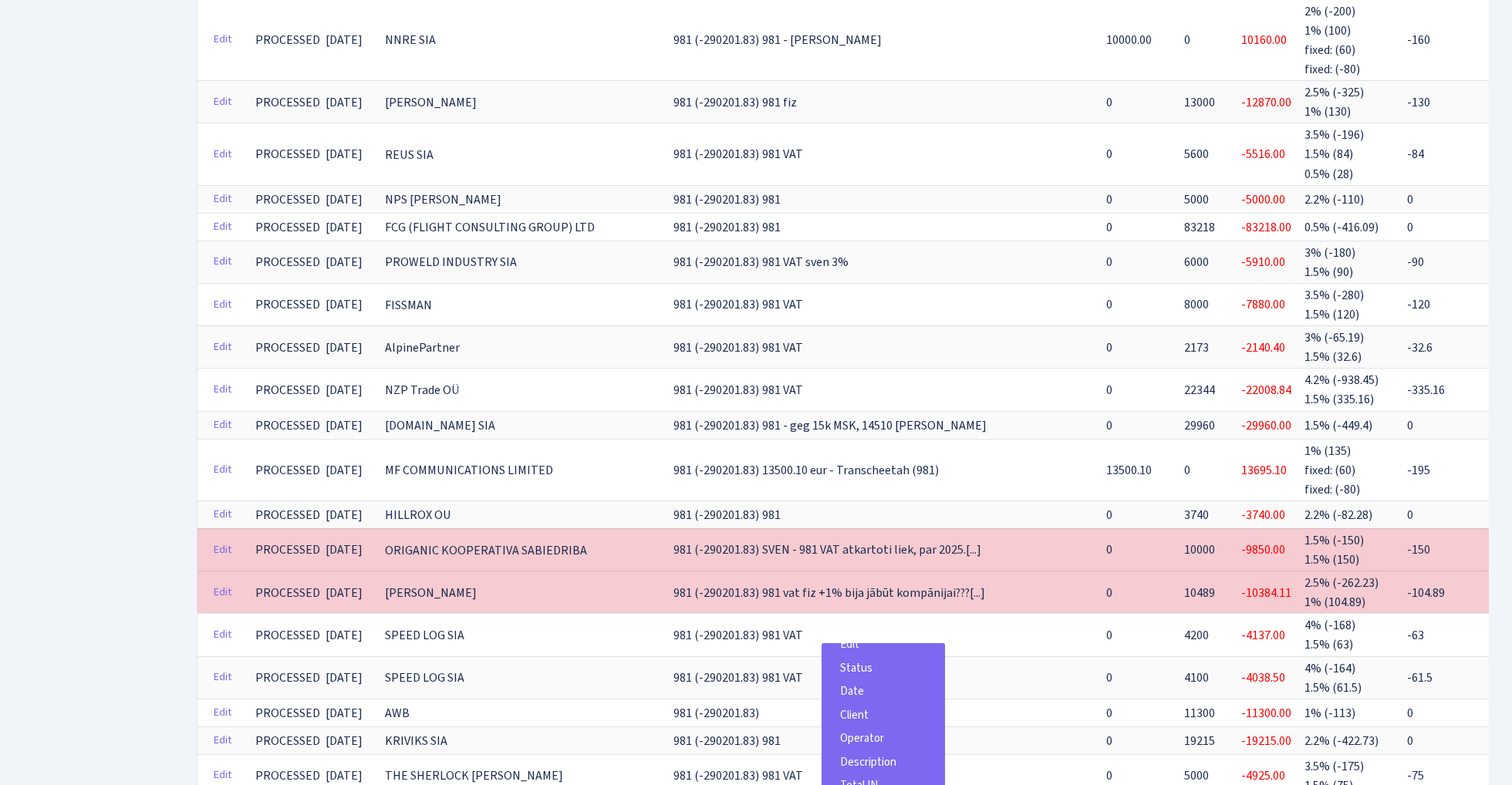
scroll to position [9, 0]
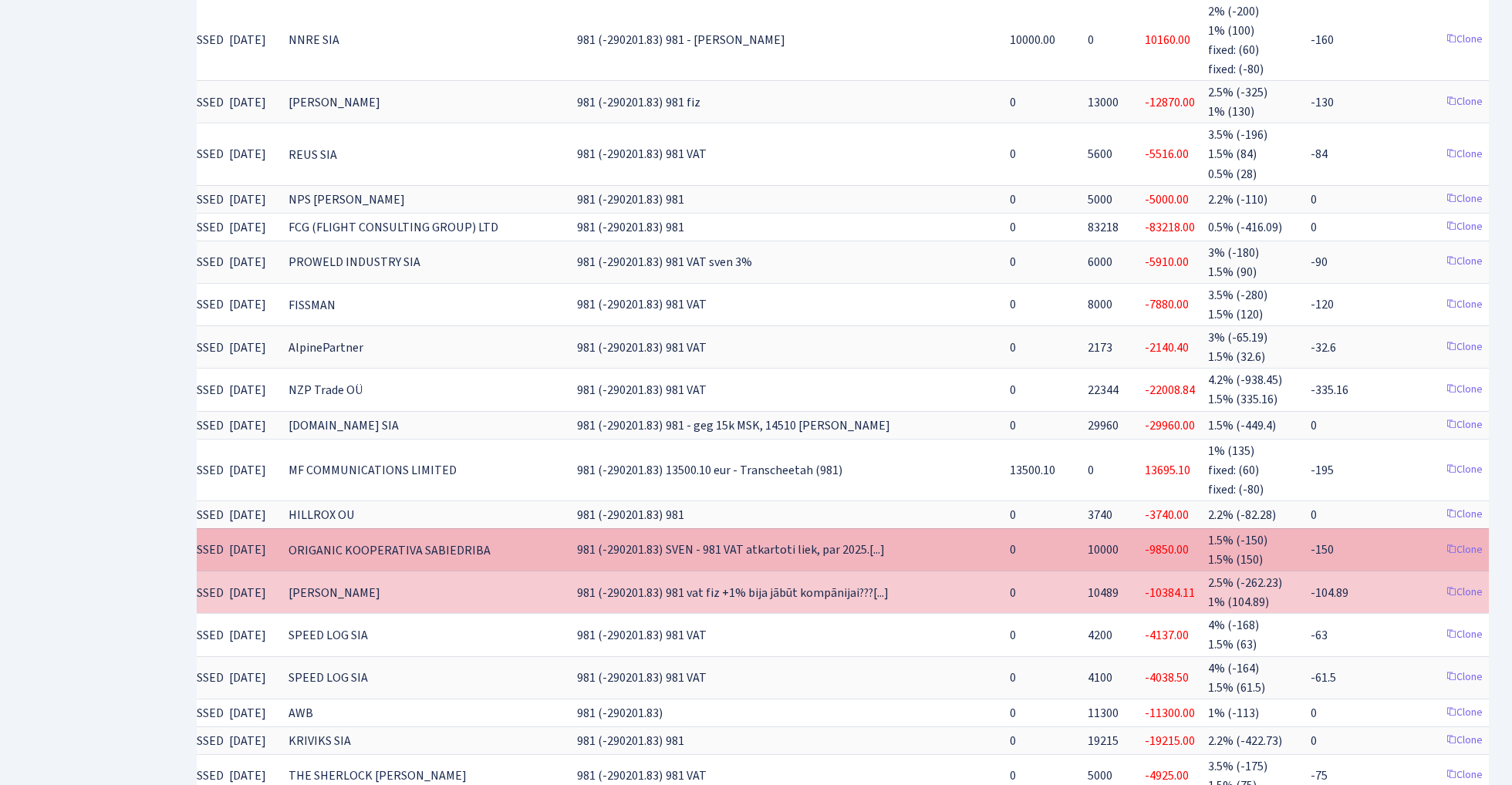
scroll to position [0, 91]
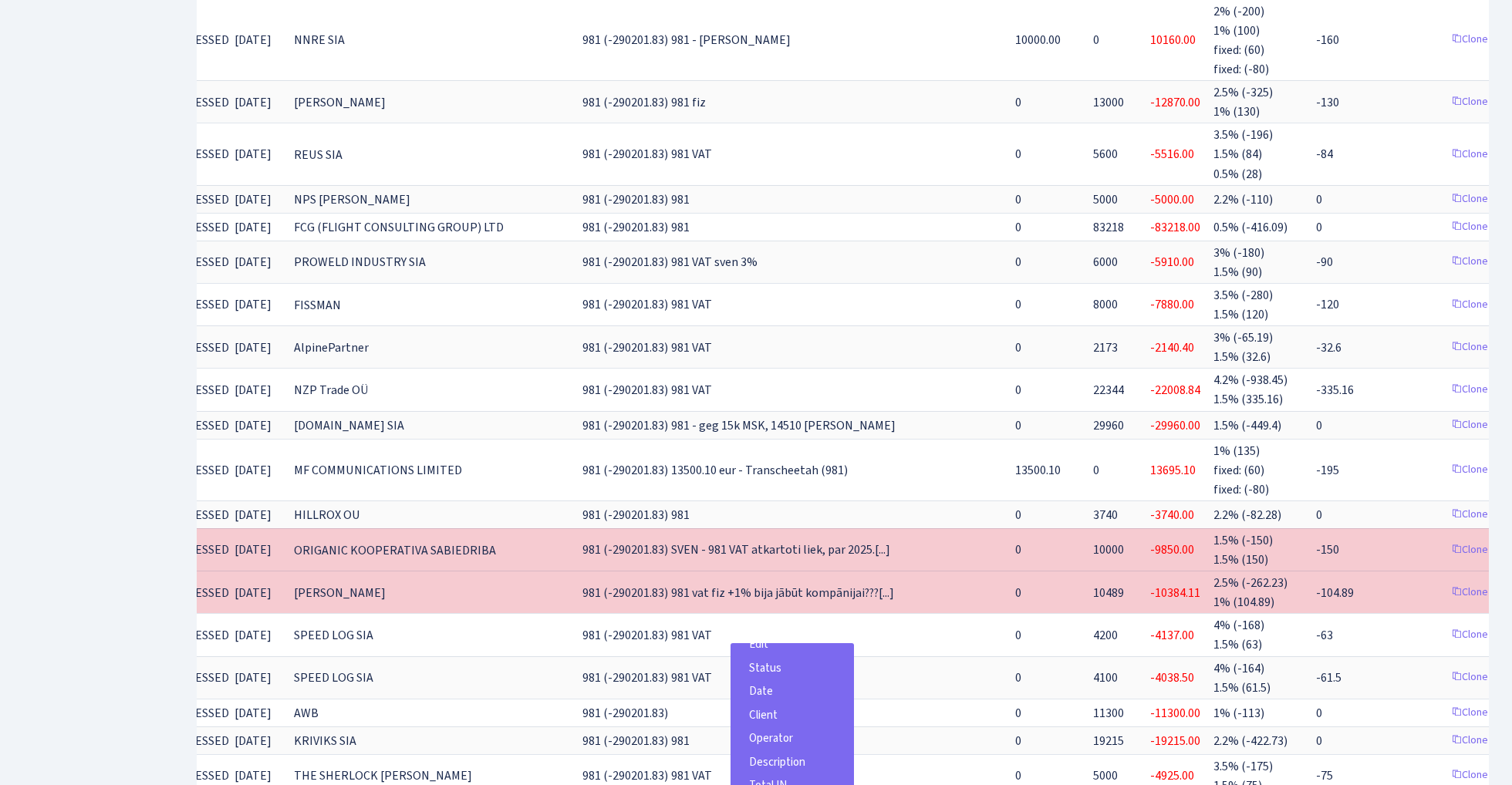
scroll to position [9, 0]
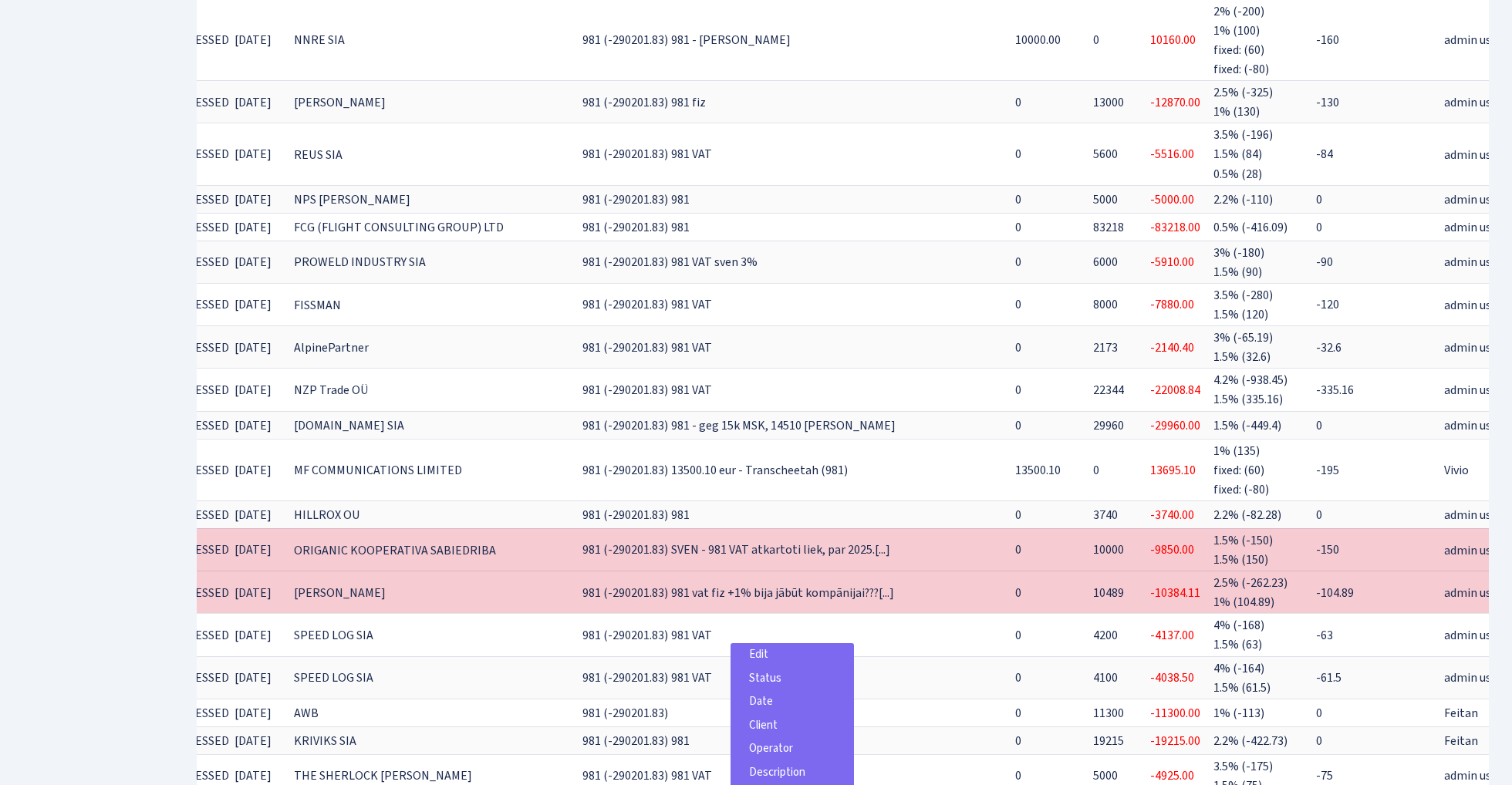
scroll to position [0, 0]
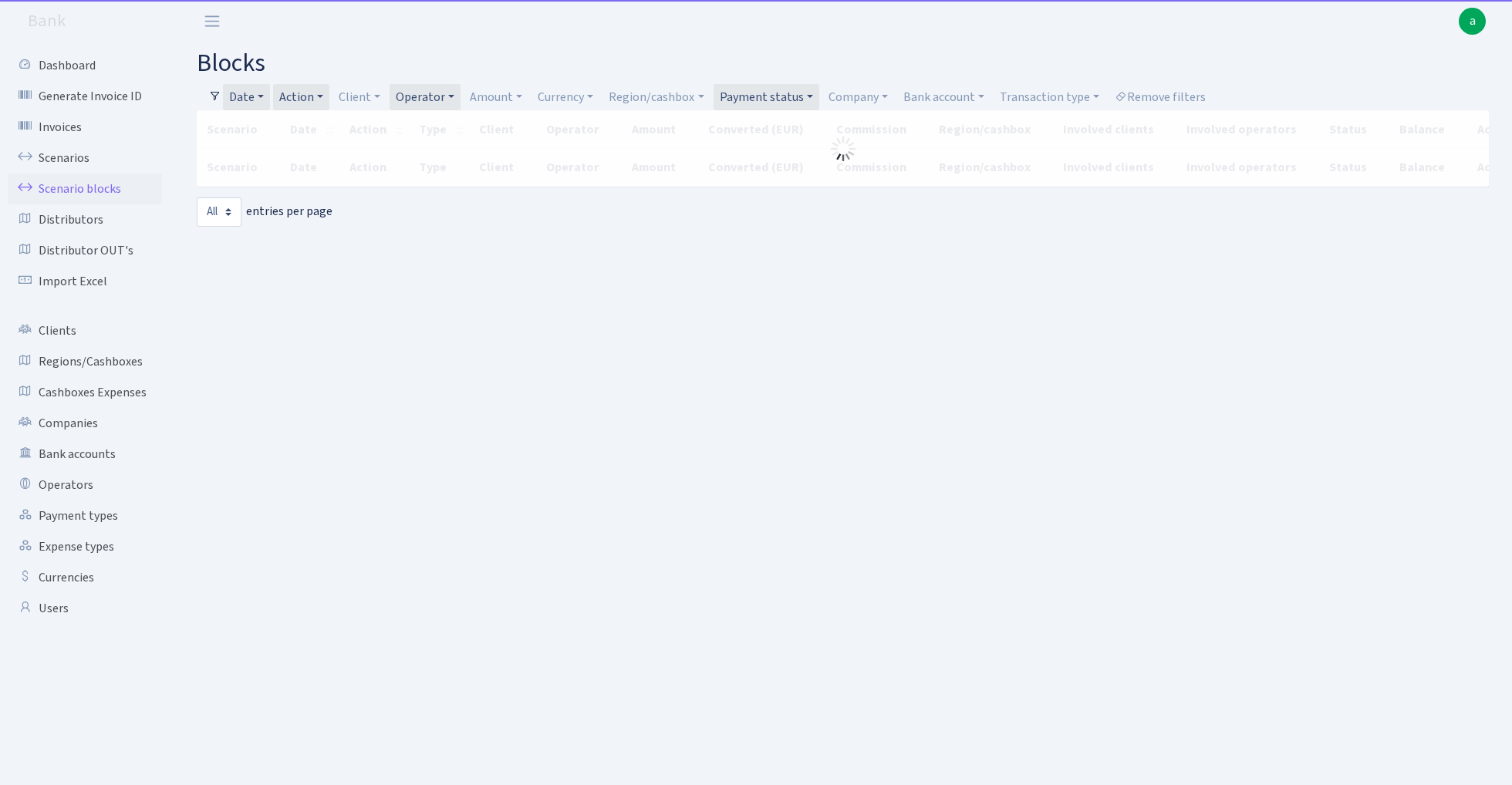
select select "-1"
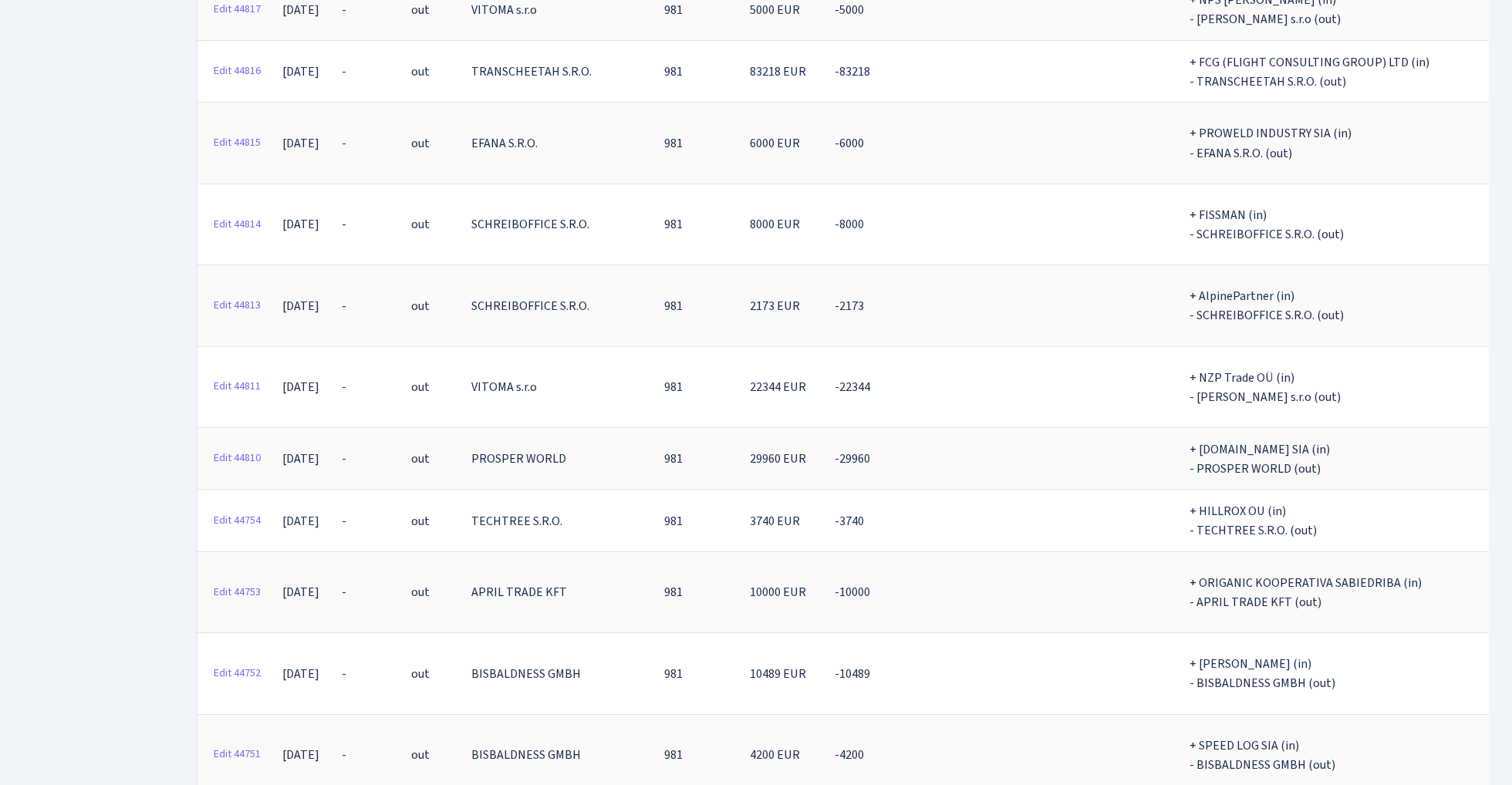
scroll to position [12052, 0]
copy th "3567366.12"
